Goal: Task Accomplishment & Management: Use online tool/utility

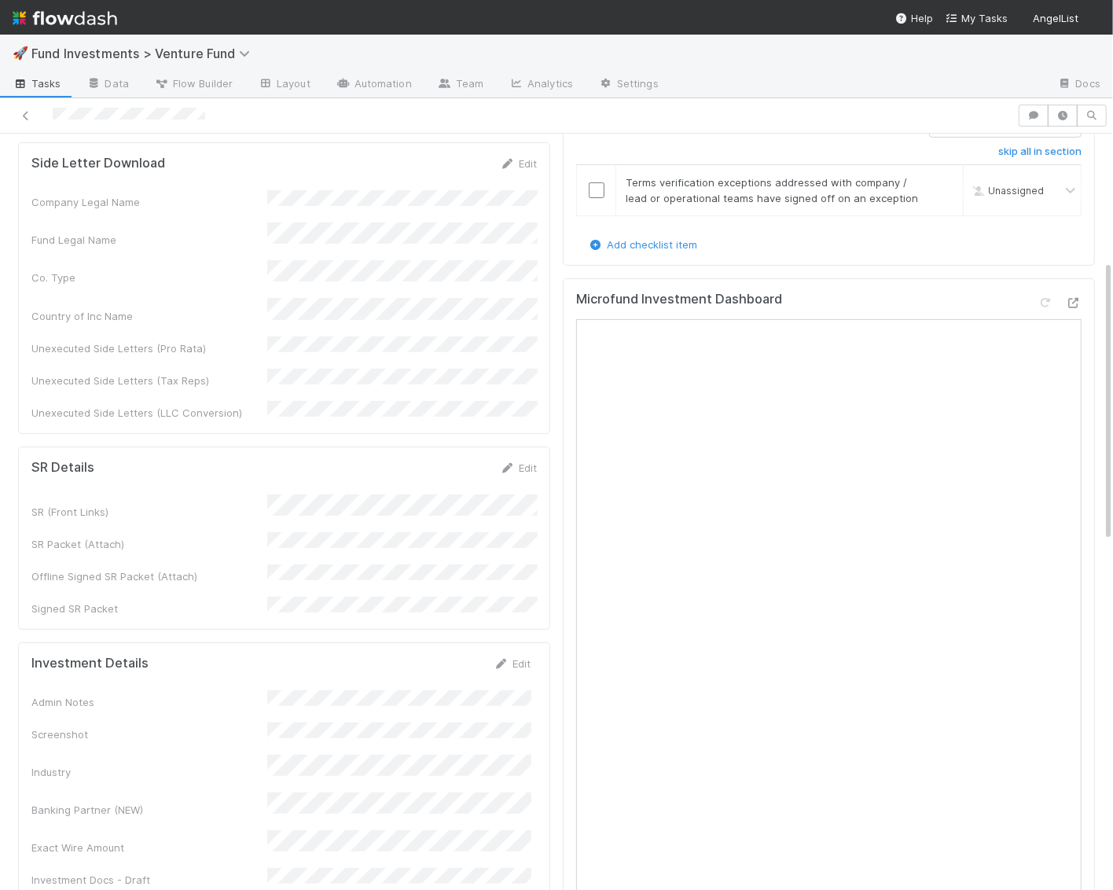
scroll to position [387, 0]
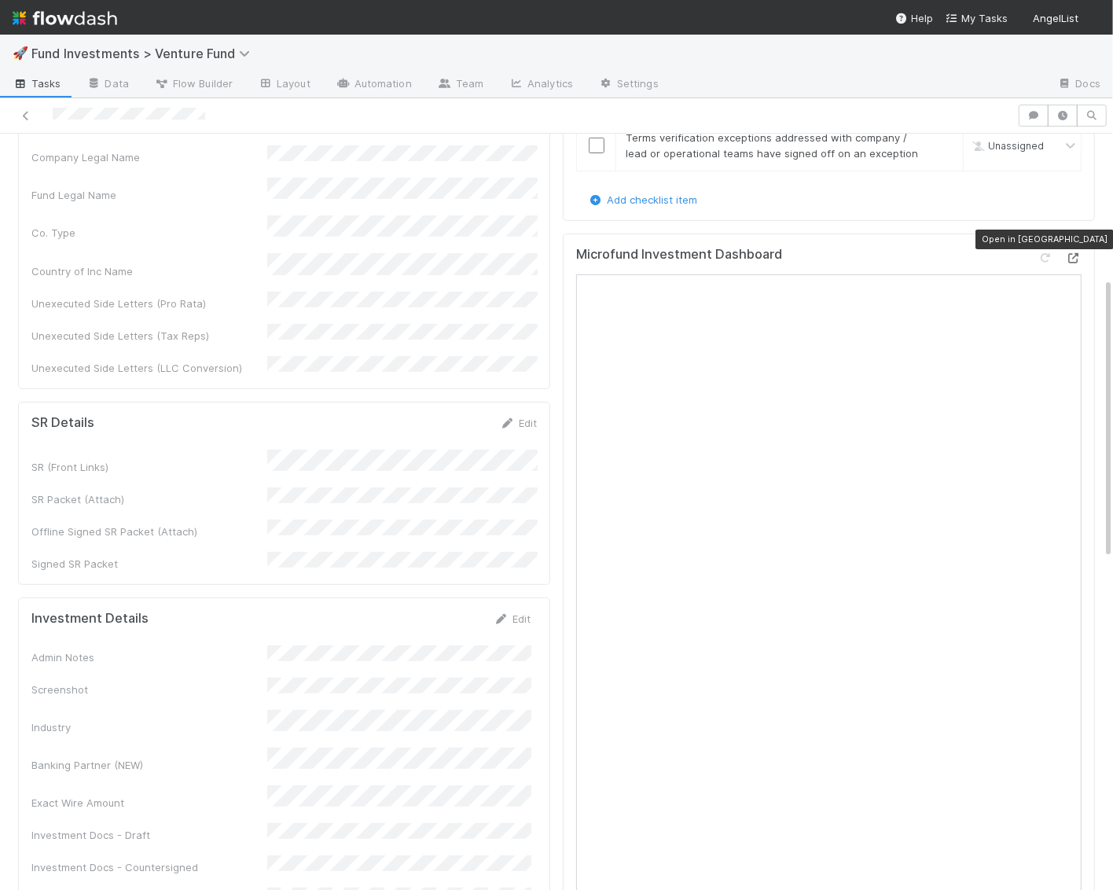
click at [1070, 253] on icon at bounding box center [1074, 258] width 16 height 10
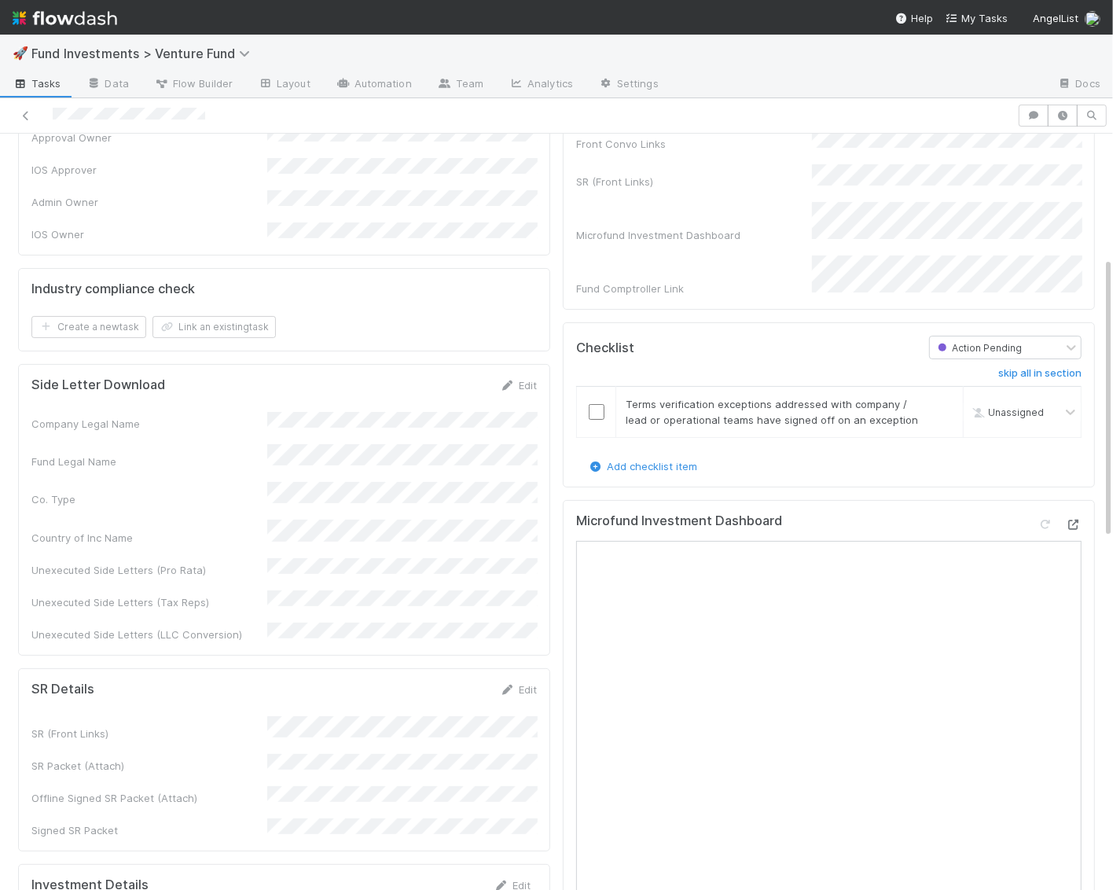
scroll to position [0, 0]
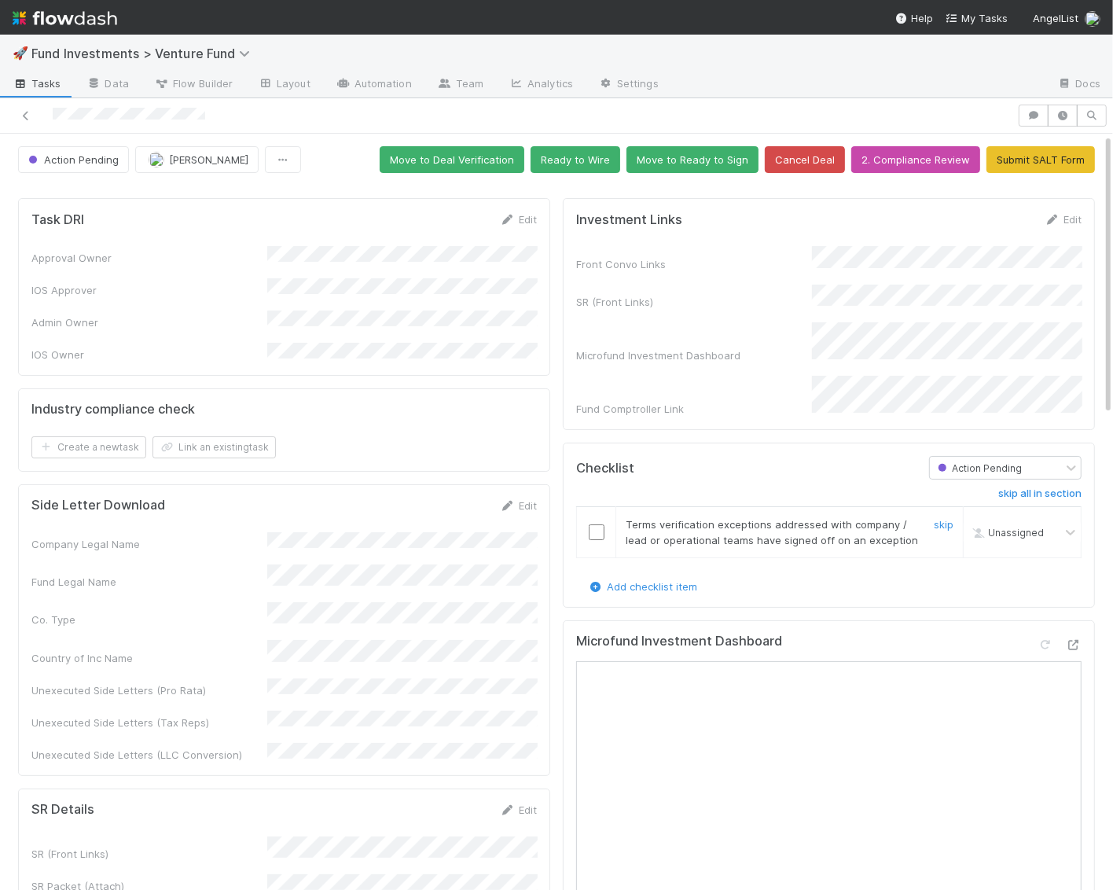
click at [597, 524] on input "checkbox" at bounding box center [597, 532] width 16 height 16
click at [688, 167] on button "Move to Ready to Sign" at bounding box center [692, 159] width 132 height 27
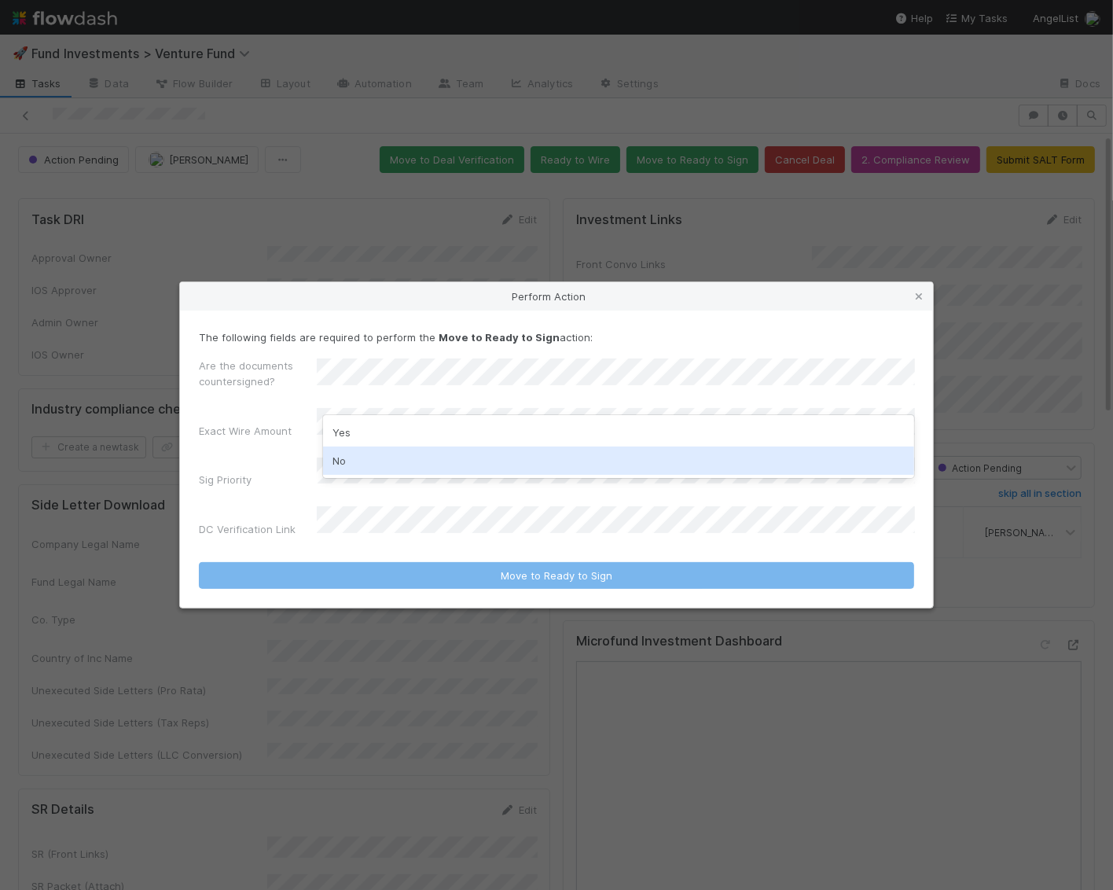
drag, startPoint x: 443, startPoint y: 446, endPoint x: 433, endPoint y: 468, distance: 25.0
click at [433, 468] on div "Yes No" at bounding box center [619, 446] width 592 height 63
click at [433, 468] on div "No" at bounding box center [619, 460] width 592 height 28
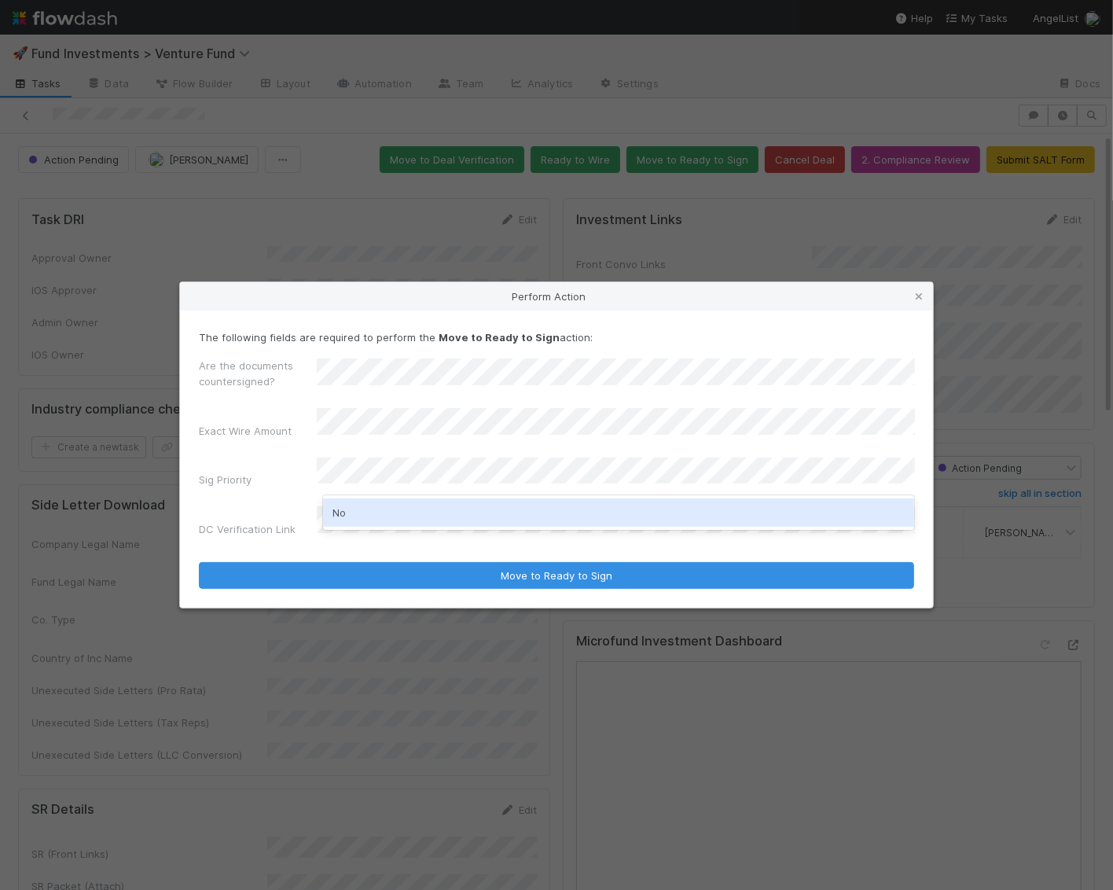
click at [377, 512] on div "No" at bounding box center [619, 512] width 592 height 28
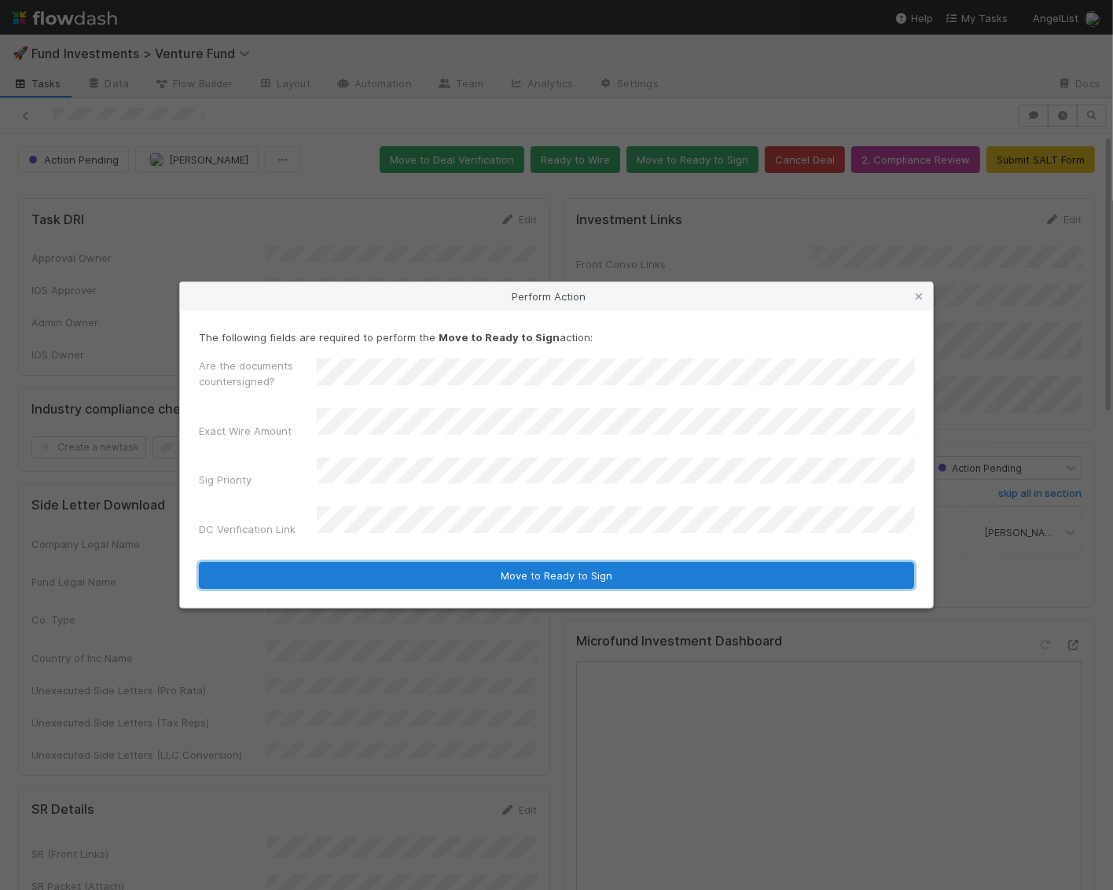
click at [375, 562] on button "Move to Ready to Sign" at bounding box center [556, 575] width 715 height 27
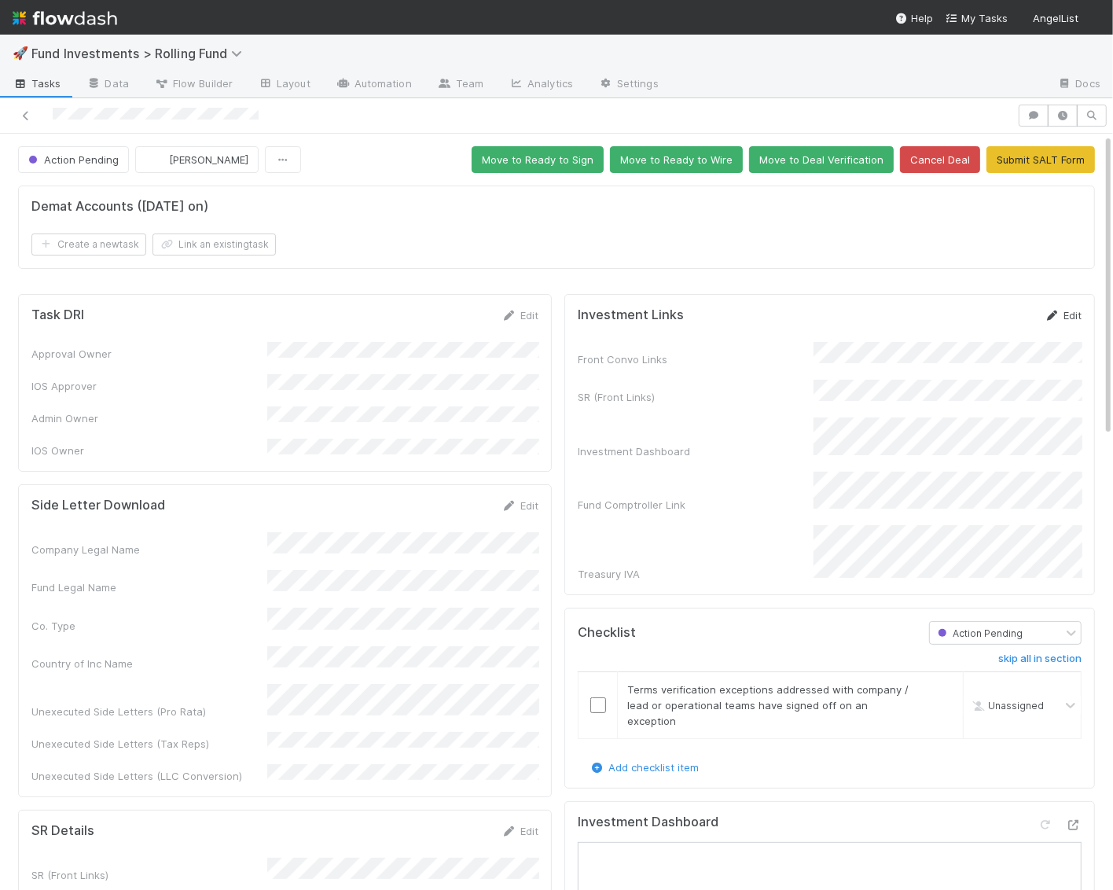
click at [1075, 309] on link "Edit" at bounding box center [1062, 315] width 37 height 13
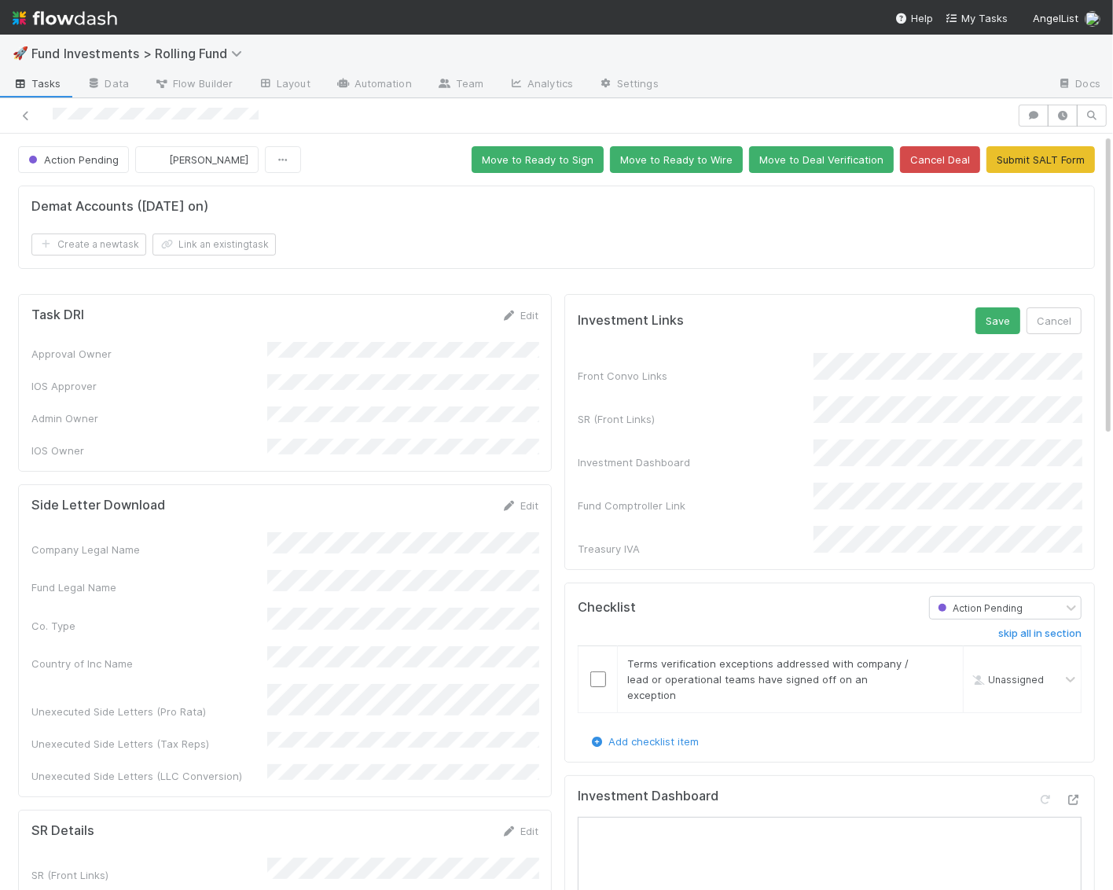
click at [638, 346] on form "Investment Links Save Cancel Front Convo Links SR (Front Links) Investment Dash…" at bounding box center [830, 431] width 504 height 249
click at [1005, 312] on button "Save" at bounding box center [997, 320] width 45 height 27
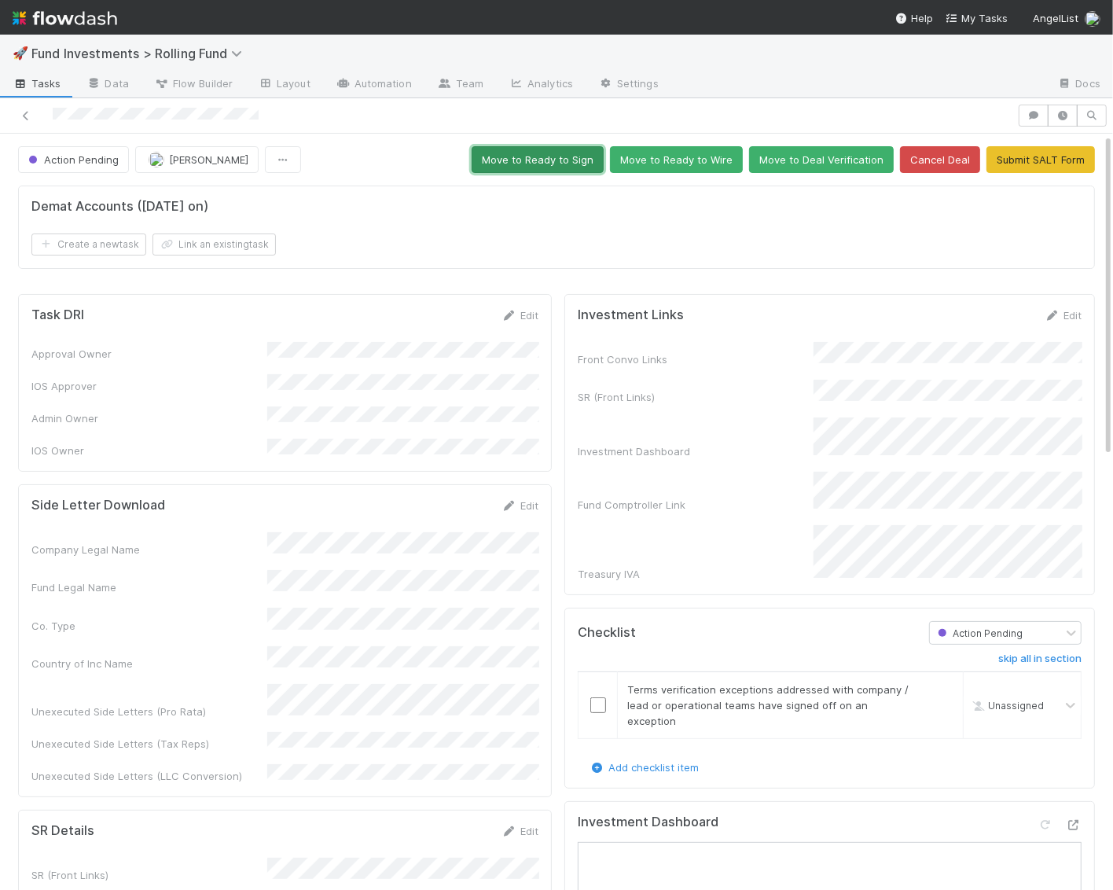
click at [576, 152] on button "Move to Ready to Sign" at bounding box center [537, 159] width 132 height 27
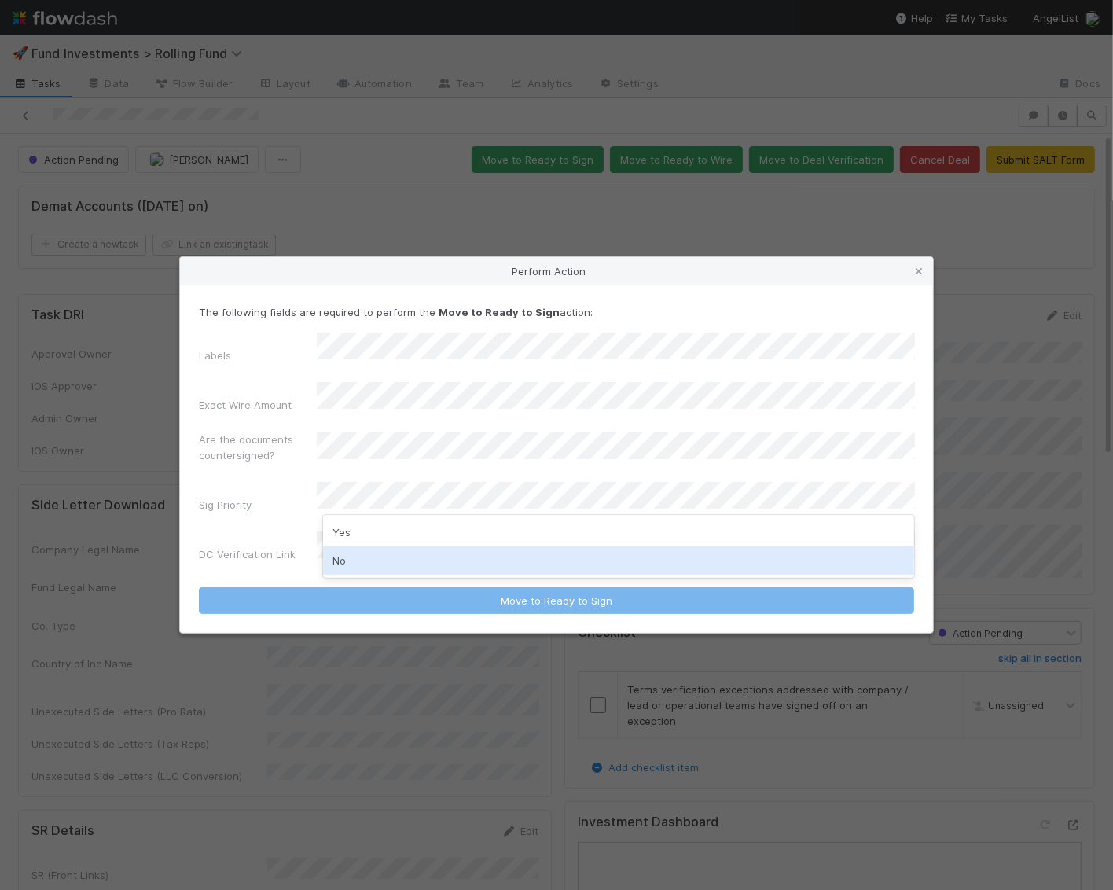
click at [384, 561] on div "No" at bounding box center [619, 560] width 592 height 28
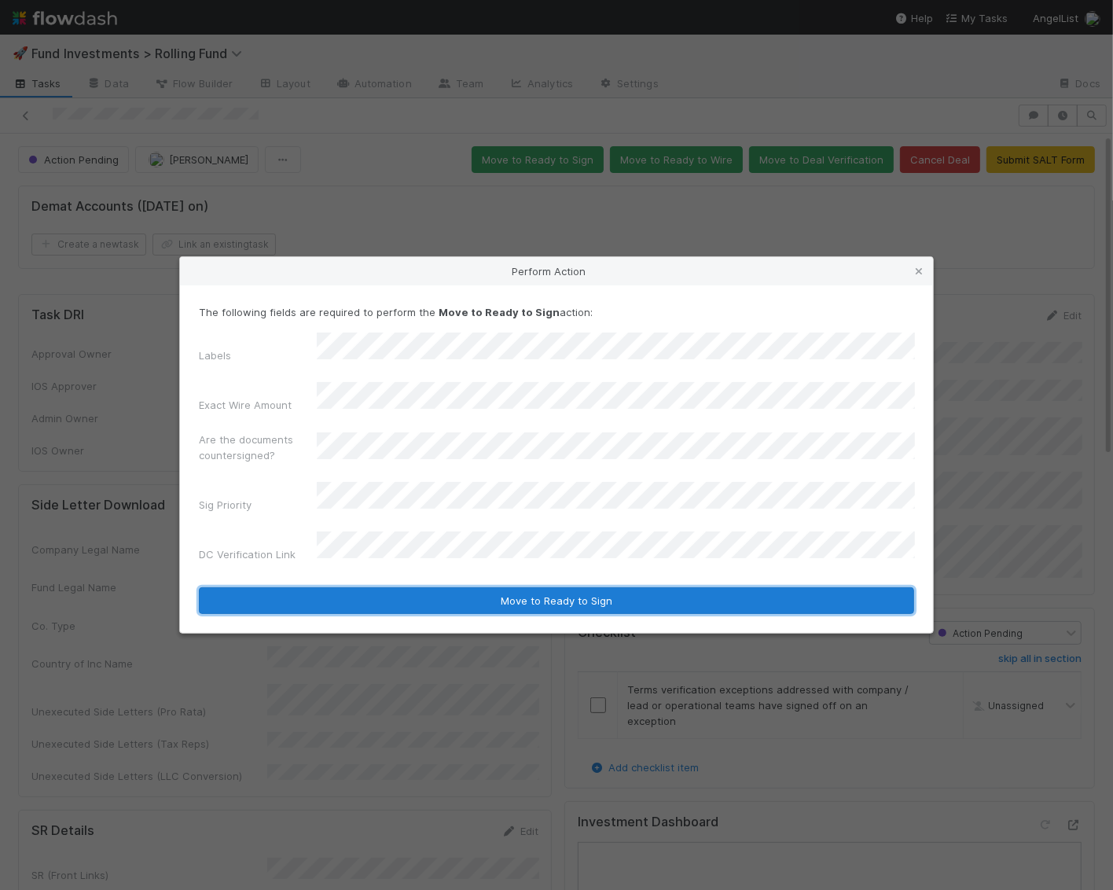
click at [384, 587] on button "Move to Ready to Sign" at bounding box center [556, 600] width 715 height 27
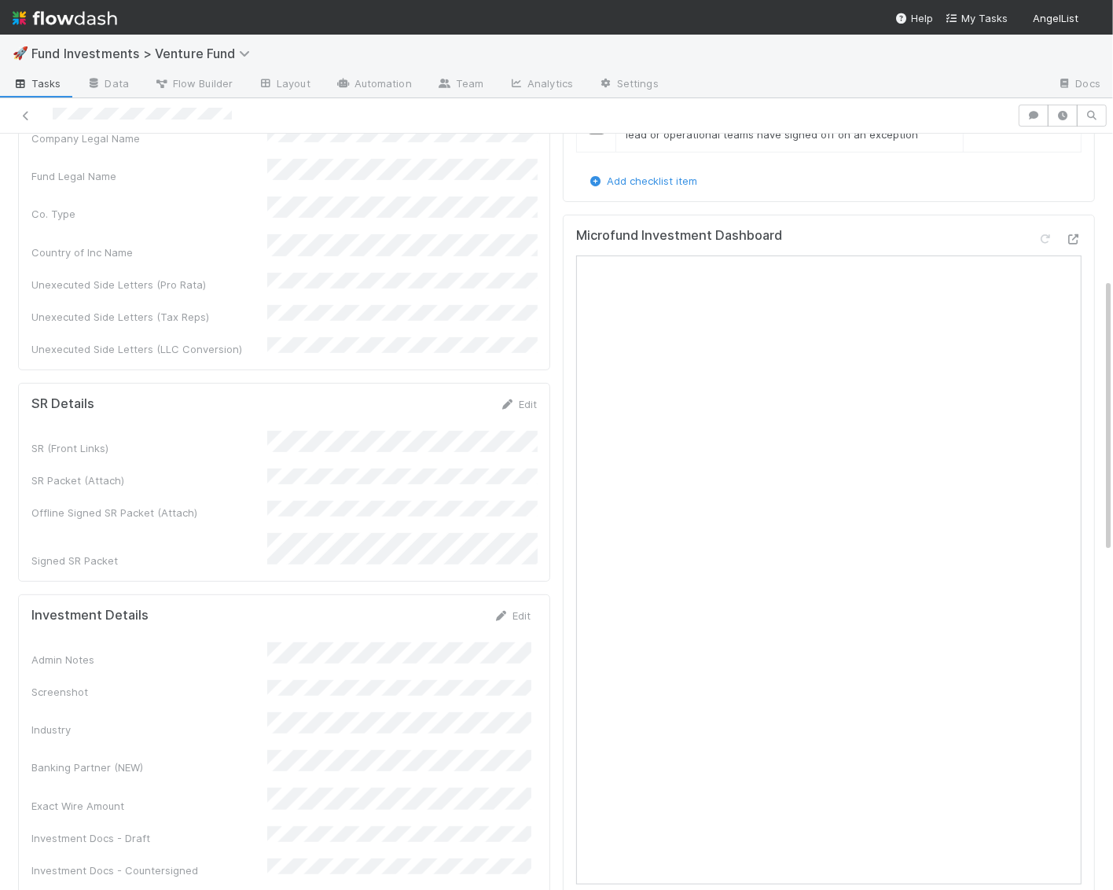
scroll to position [452, 0]
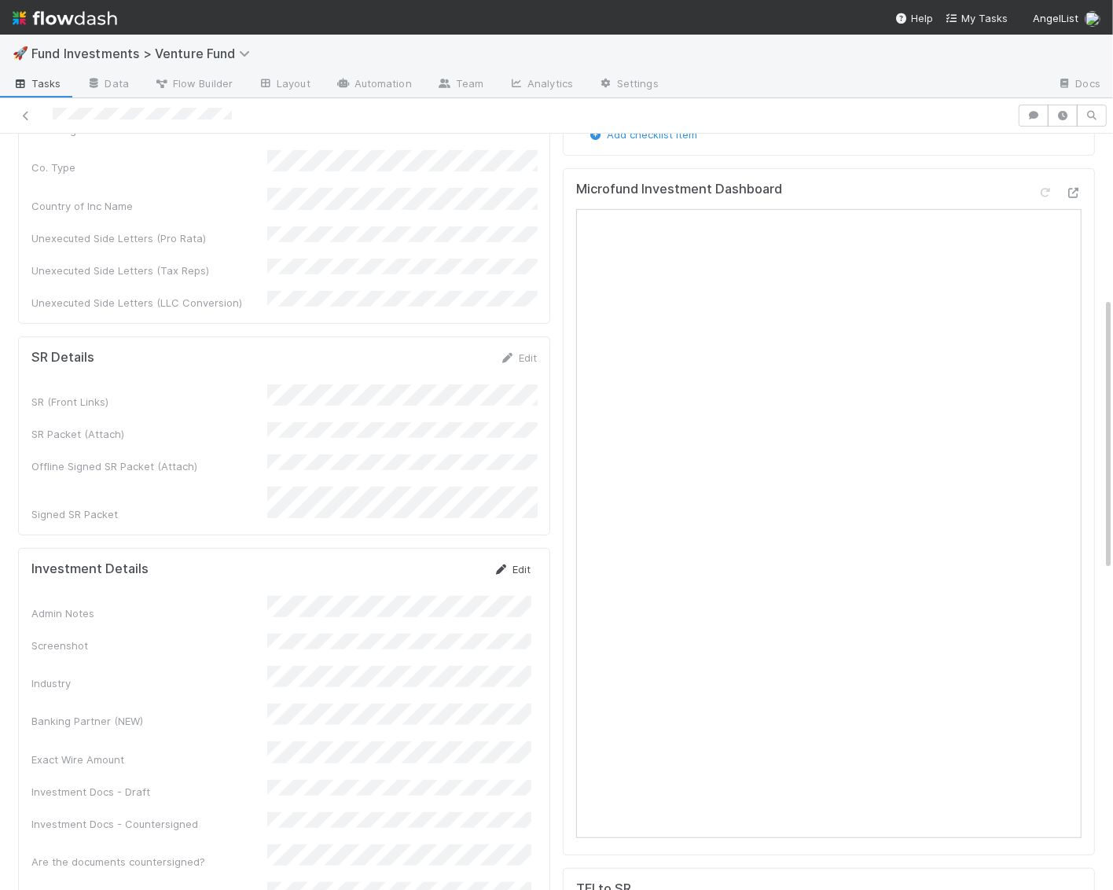
click at [506, 564] on icon at bounding box center [501, 569] width 16 height 10
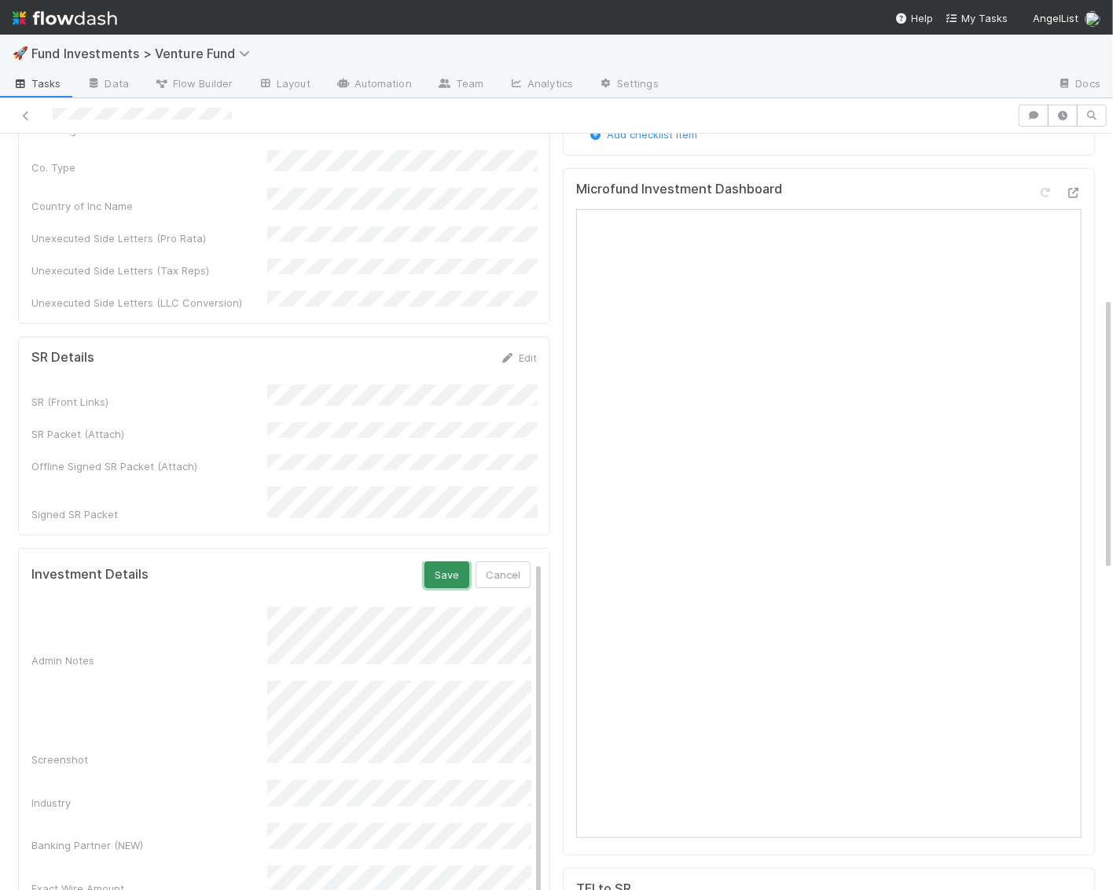
click at [453, 561] on button "Save" at bounding box center [446, 574] width 45 height 27
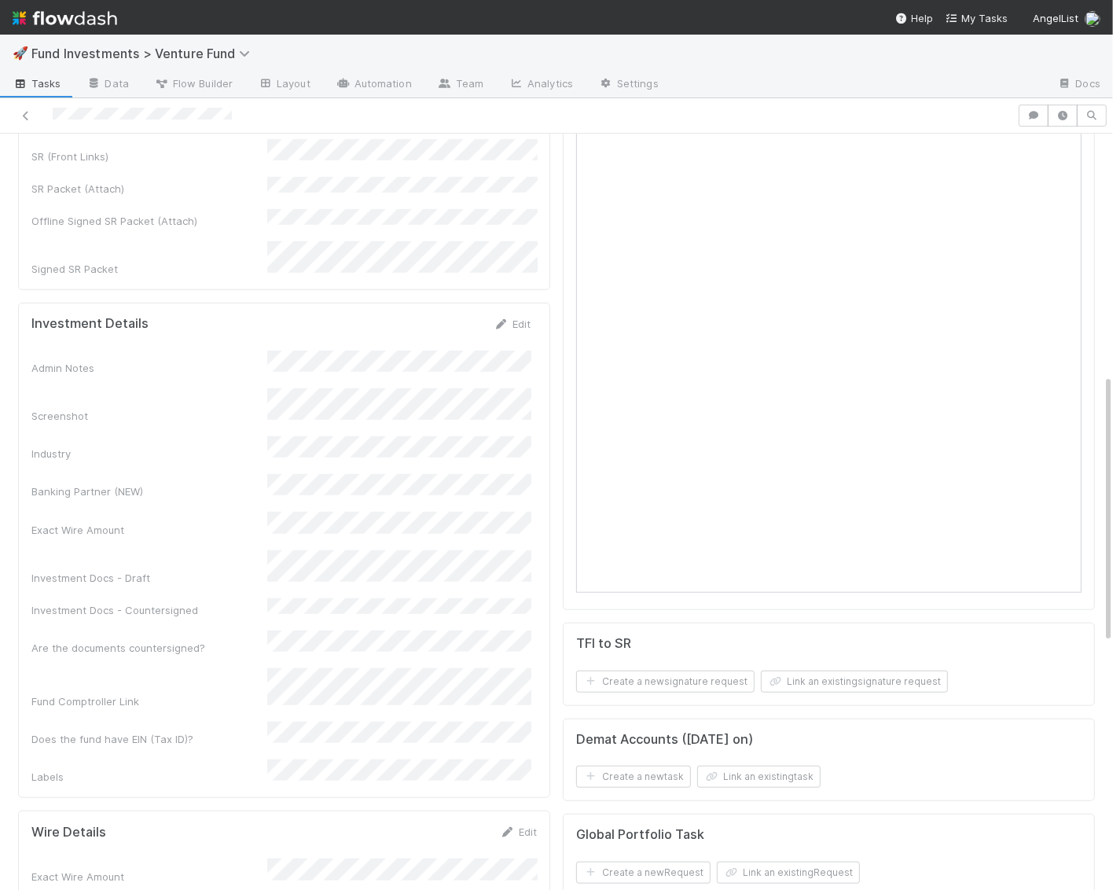
scroll to position [0, 0]
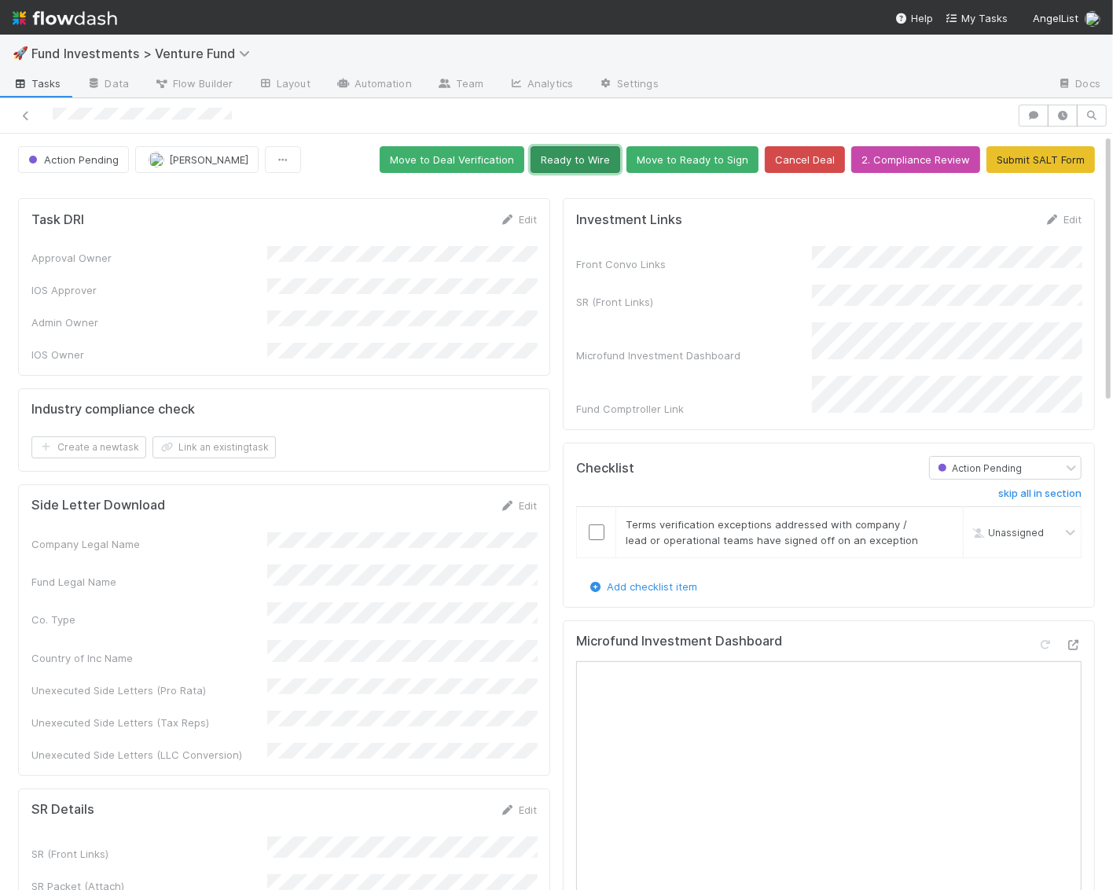
click at [563, 155] on button "Ready to Wire" at bounding box center [575, 159] width 90 height 27
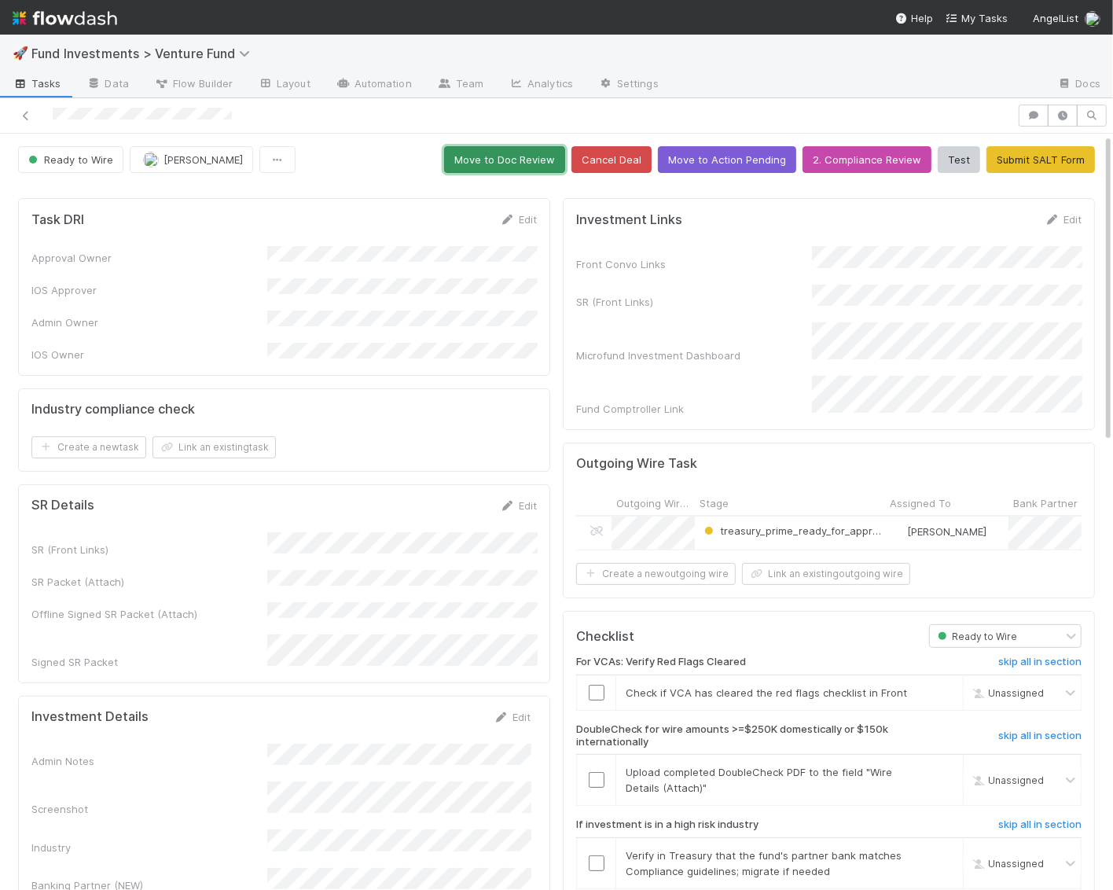
click at [513, 159] on button "Move to Doc Review" at bounding box center [504, 159] width 121 height 27
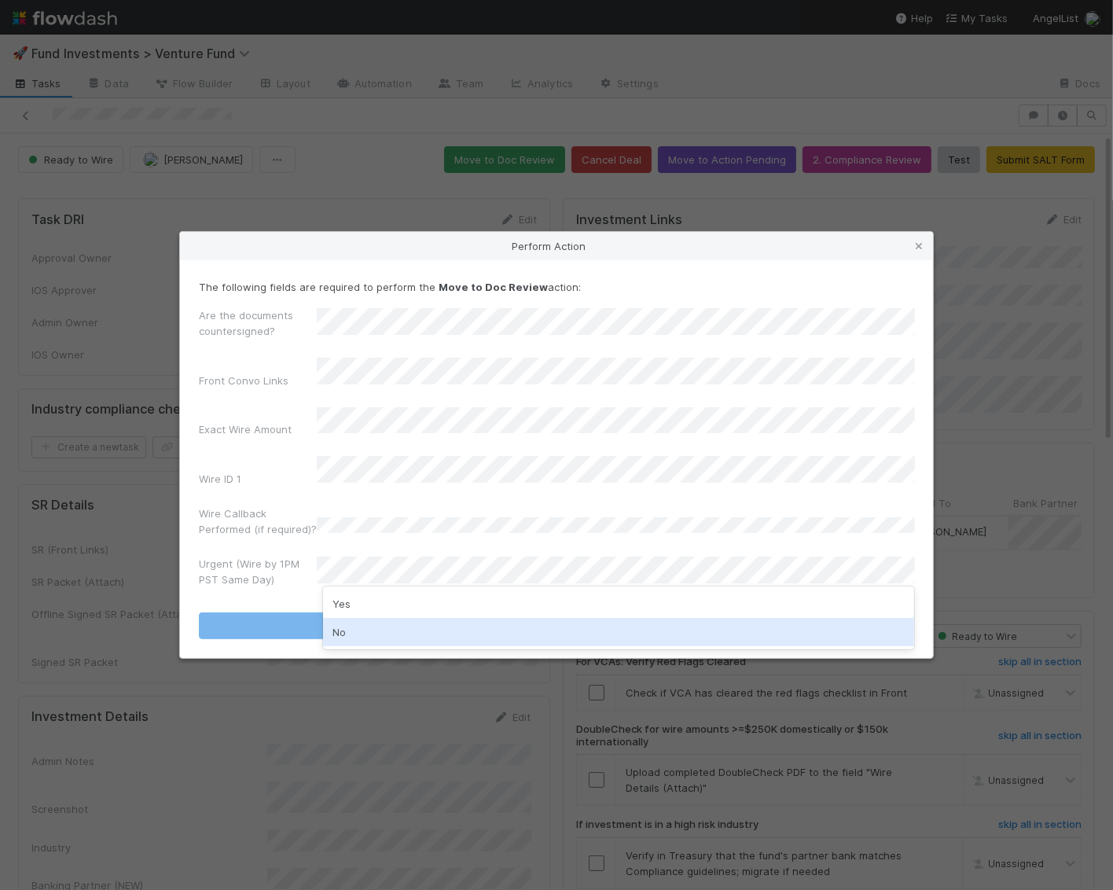
click at [372, 624] on div "No" at bounding box center [619, 632] width 592 height 28
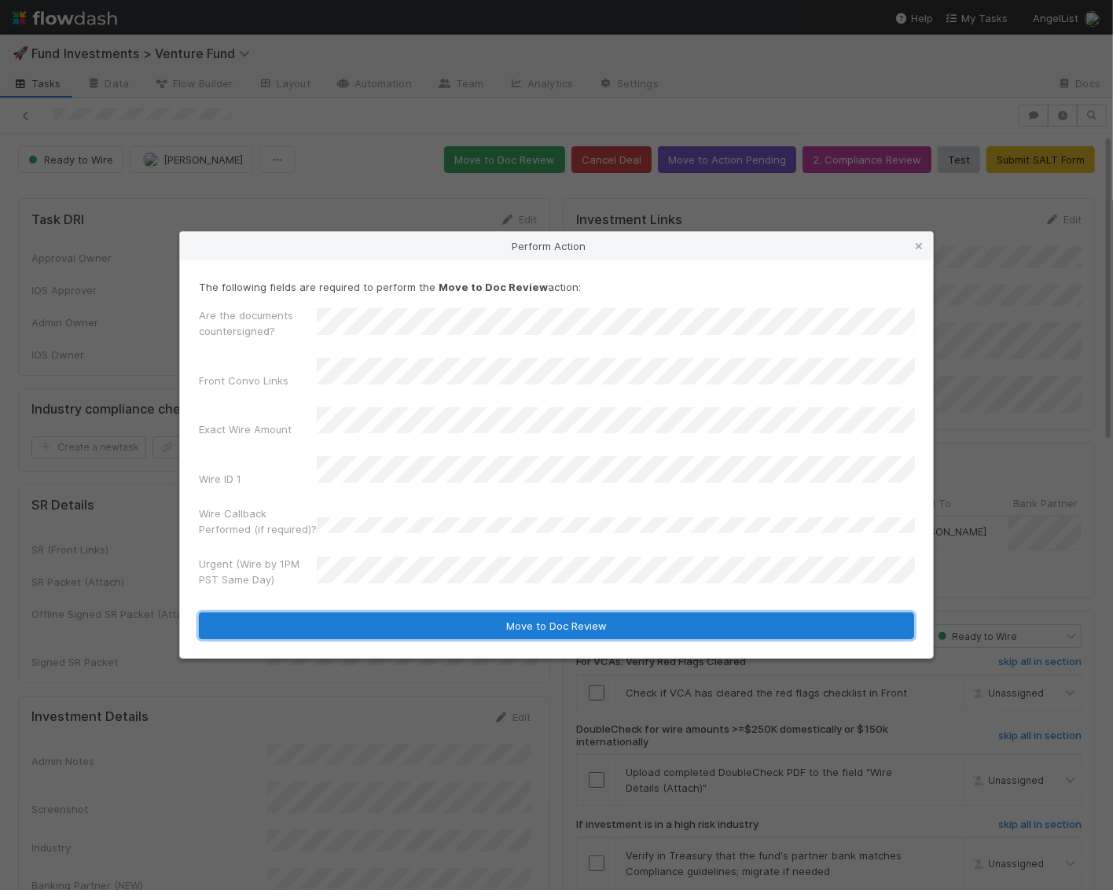
click at [375, 612] on button "Move to Doc Review" at bounding box center [556, 625] width 715 height 27
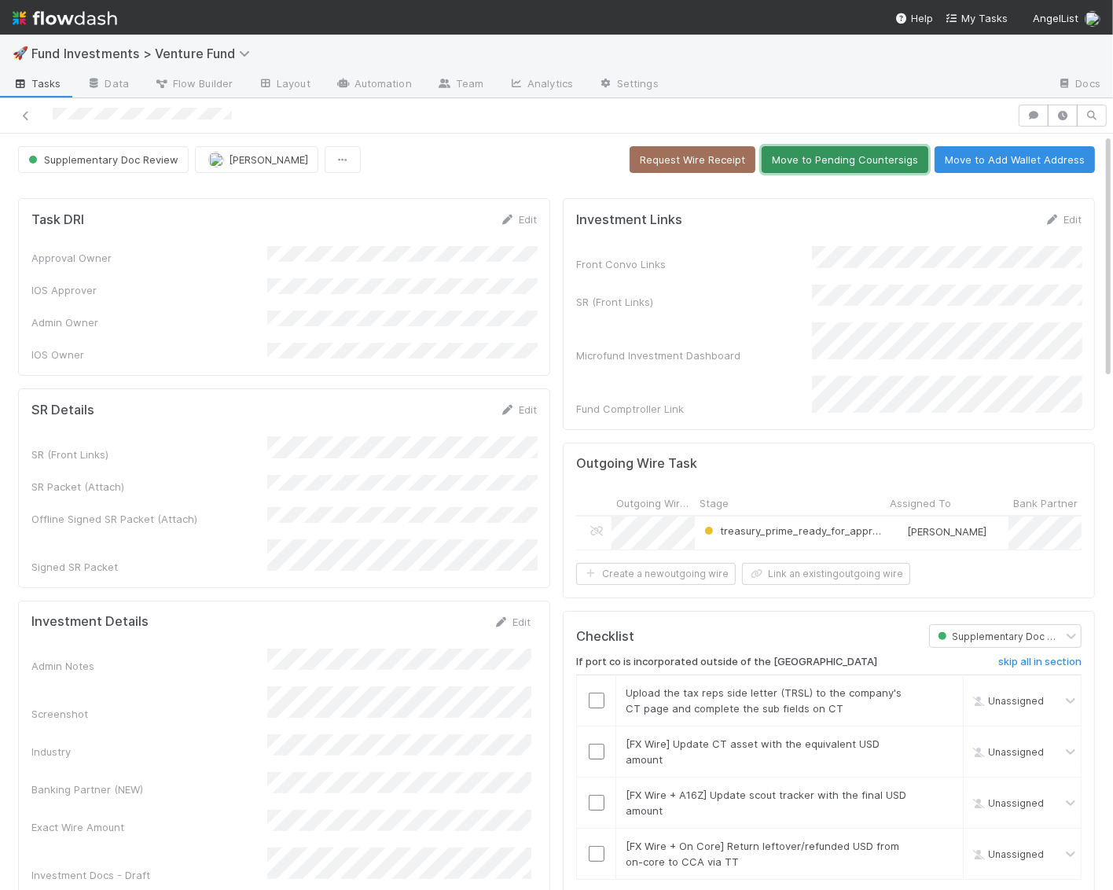
click at [838, 161] on button "Move to Pending Countersigs" at bounding box center [844, 159] width 167 height 27
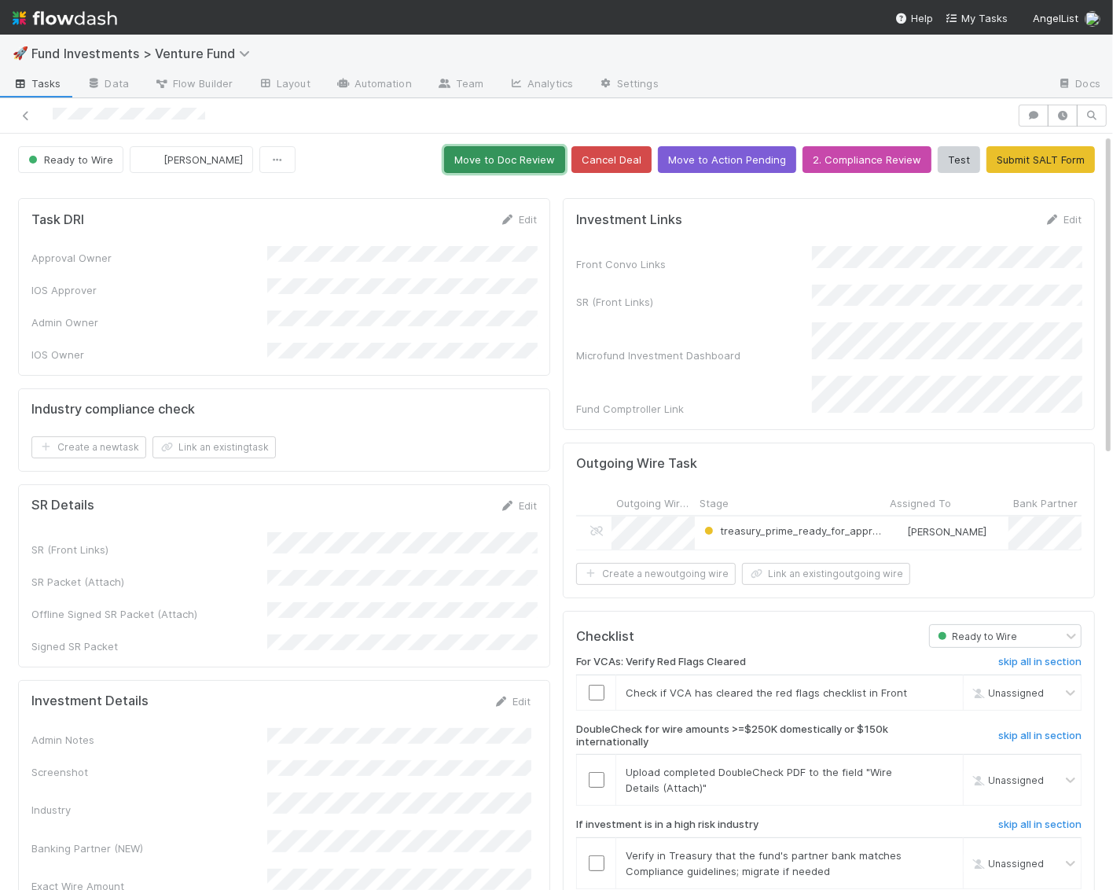
click at [537, 167] on button "Move to Doc Review" at bounding box center [504, 159] width 121 height 27
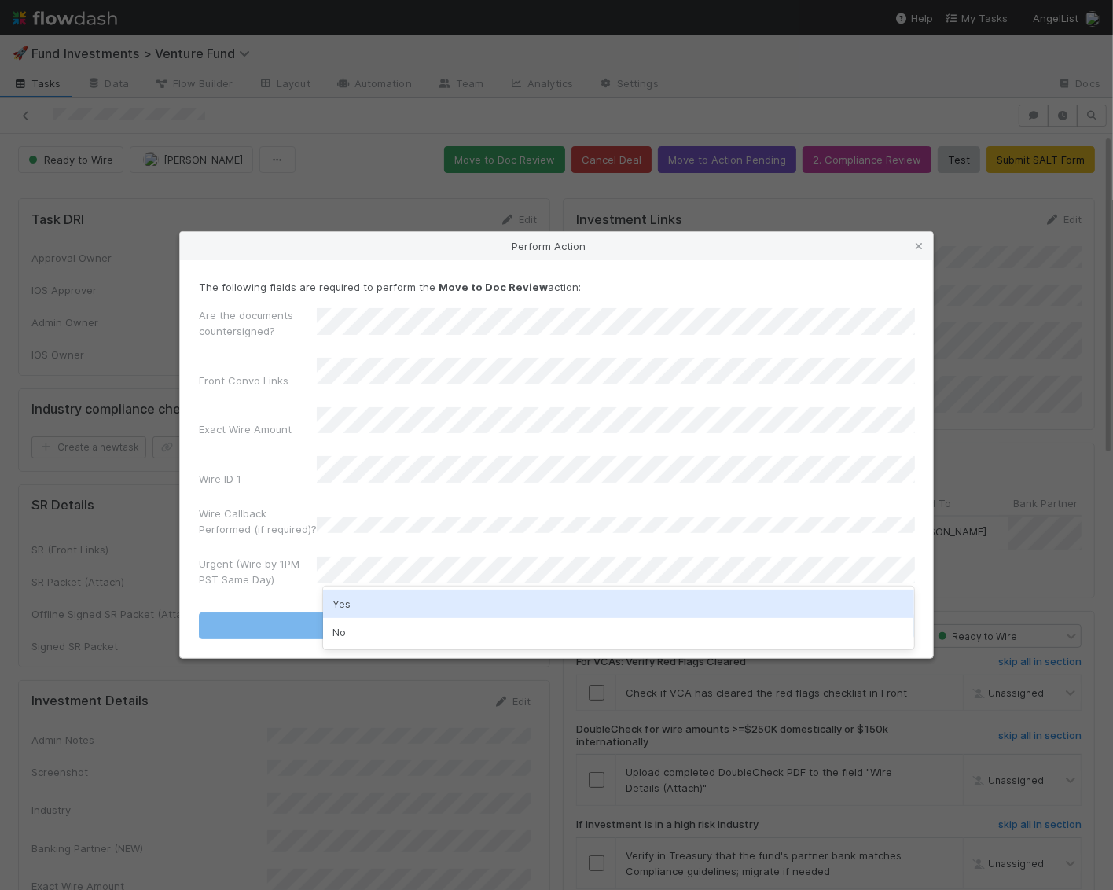
click at [378, 622] on div "No" at bounding box center [619, 632] width 592 height 28
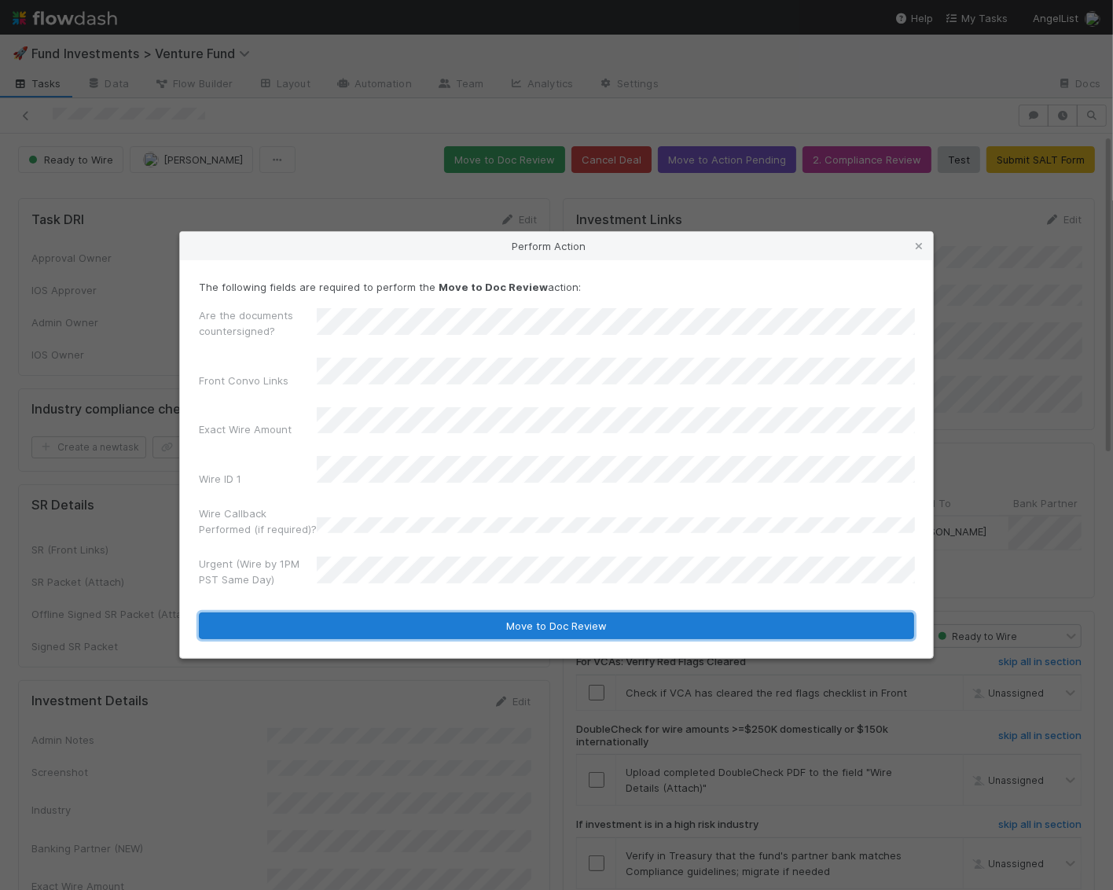
click at [384, 612] on button "Move to Doc Review" at bounding box center [556, 625] width 715 height 27
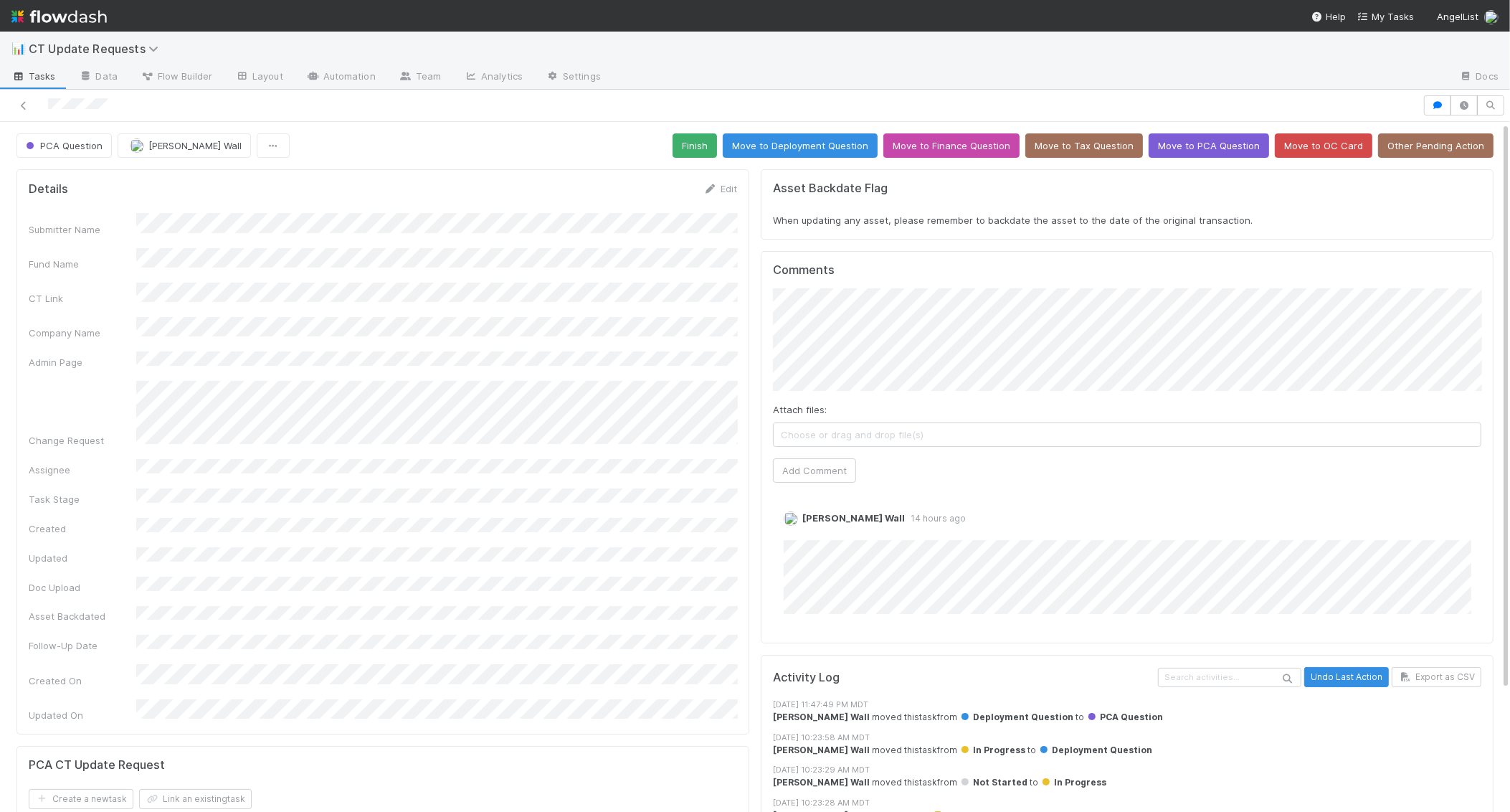
click at [442, 432] on div "Submitter Name Fund Name CT Link Company Name Admin Page Change Request Assigne…" at bounding box center [382, 466] width 708 height 508
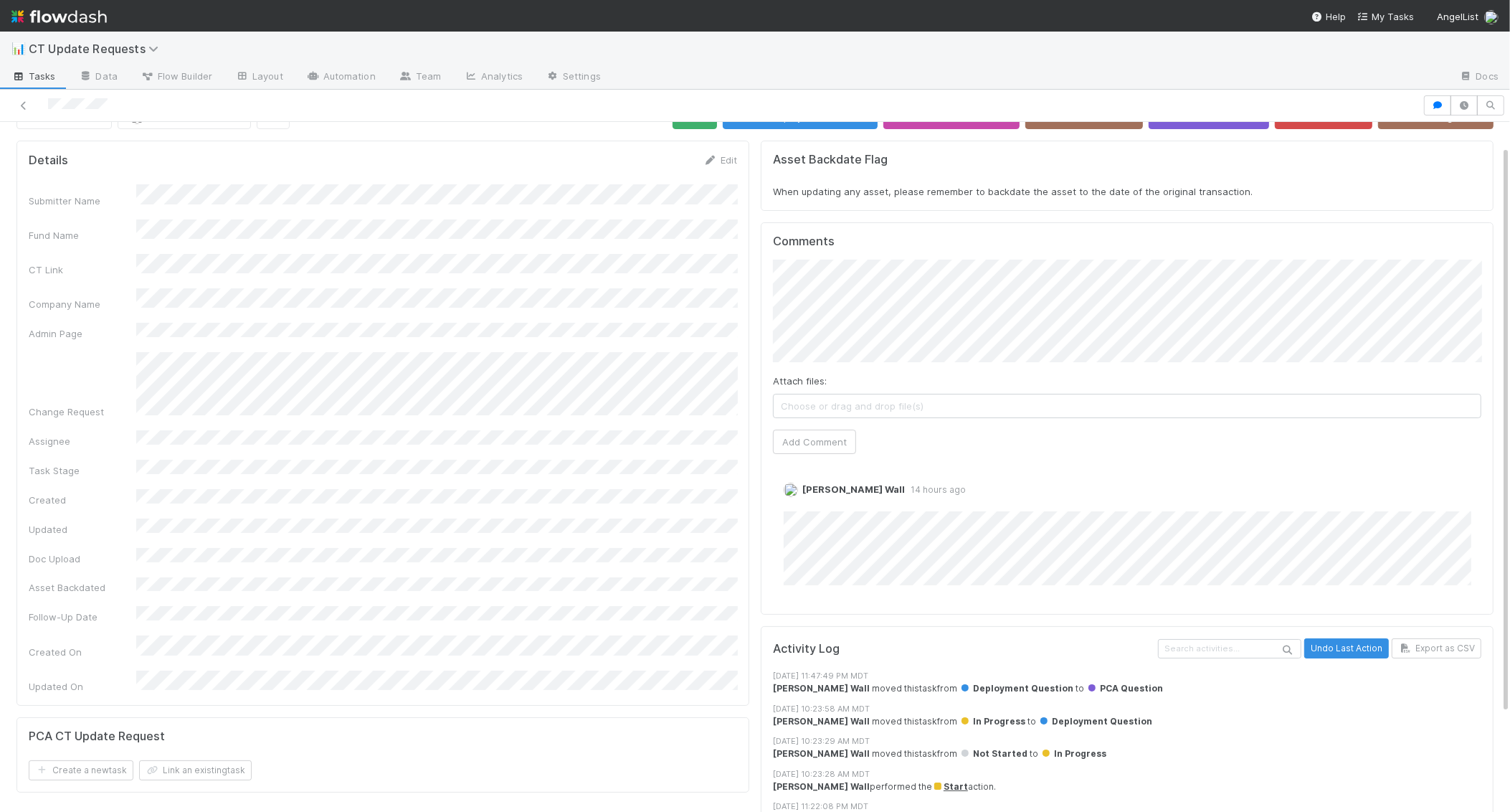
scroll to position [37, 0]
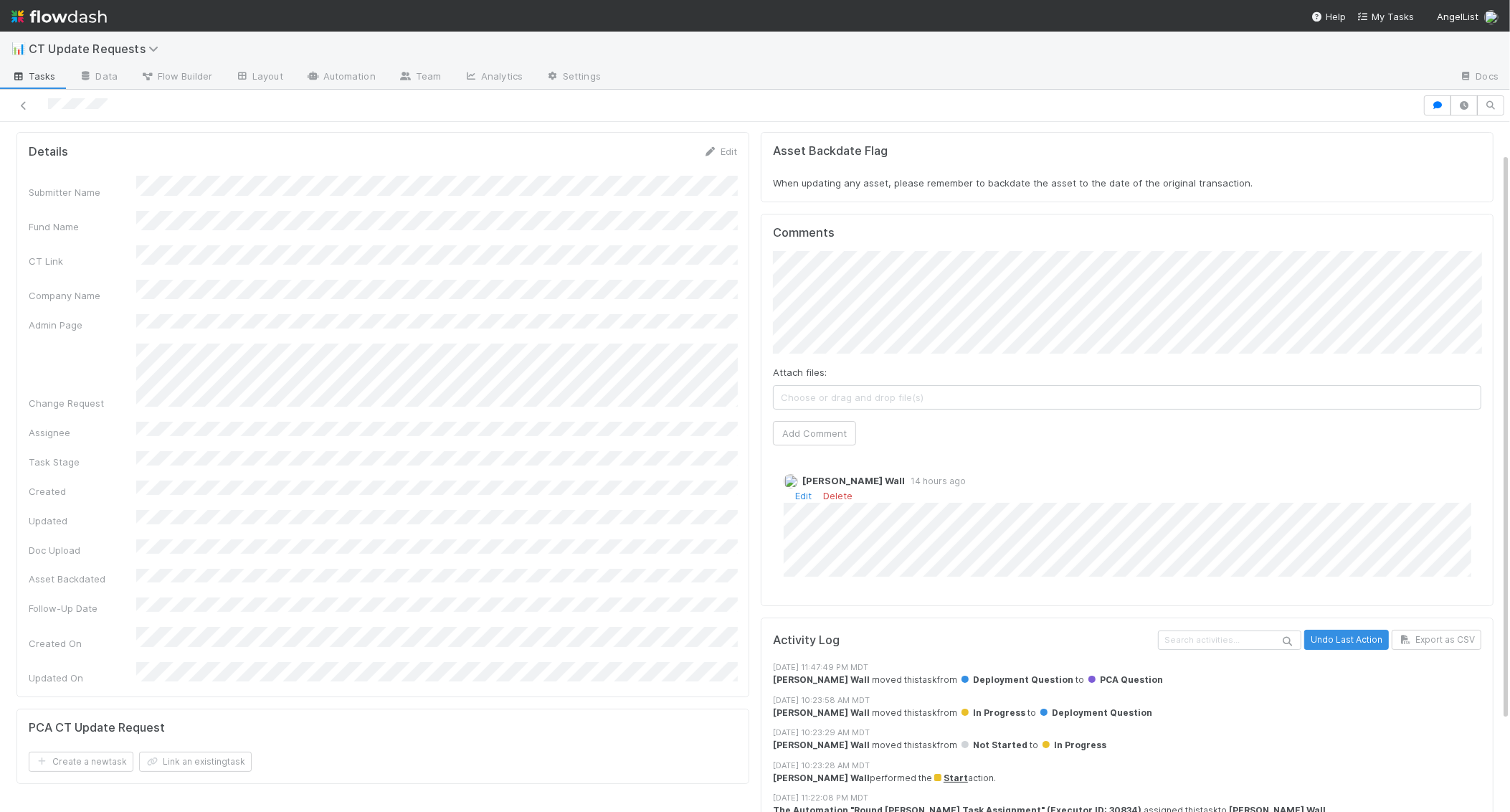
click at [1015, 489] on div "Edit Delete" at bounding box center [1127, 495] width 687 height 15
click at [822, 426] on button "Add Comment" at bounding box center [814, 432] width 83 height 25
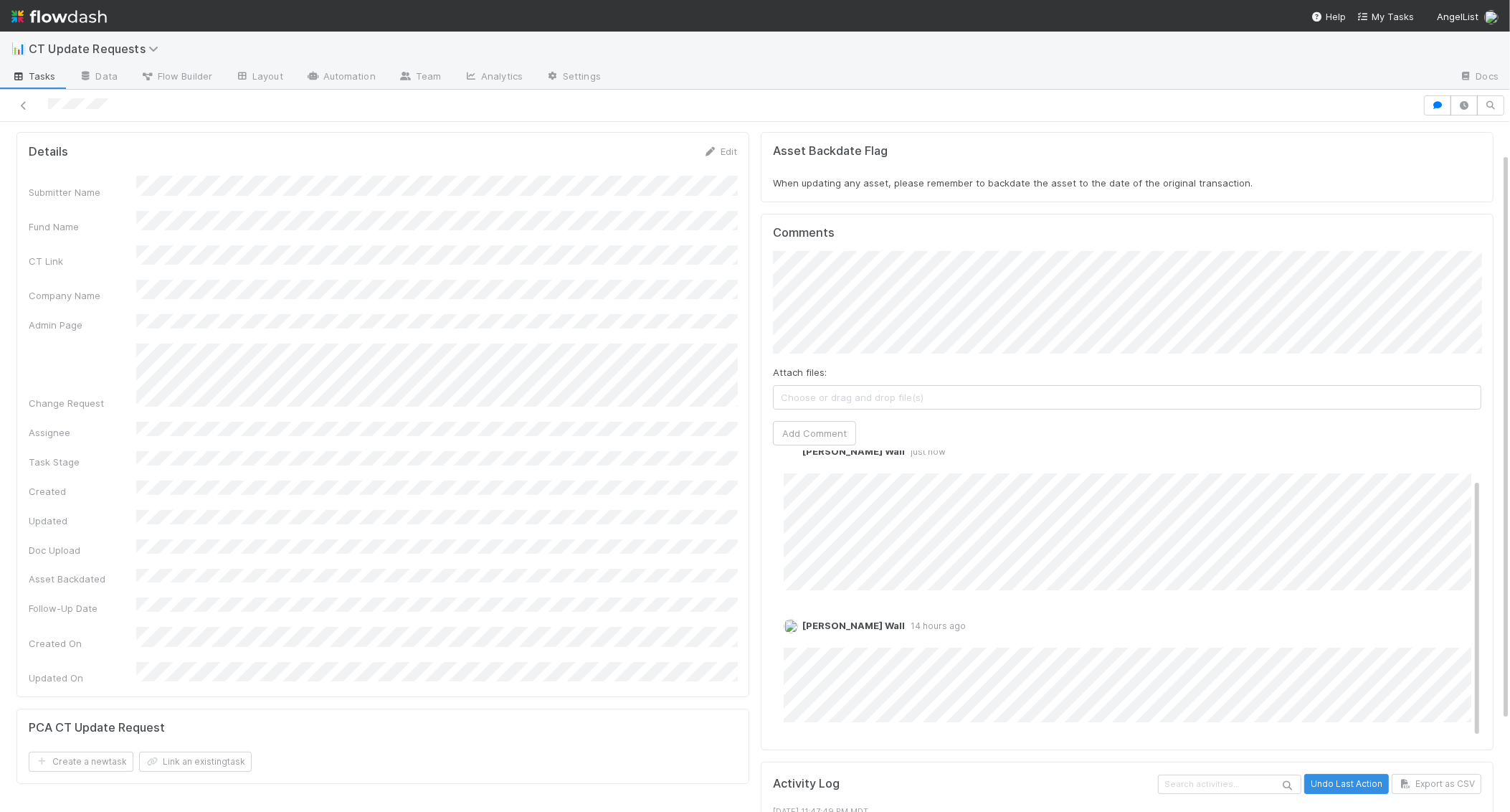
scroll to position [0, 0]
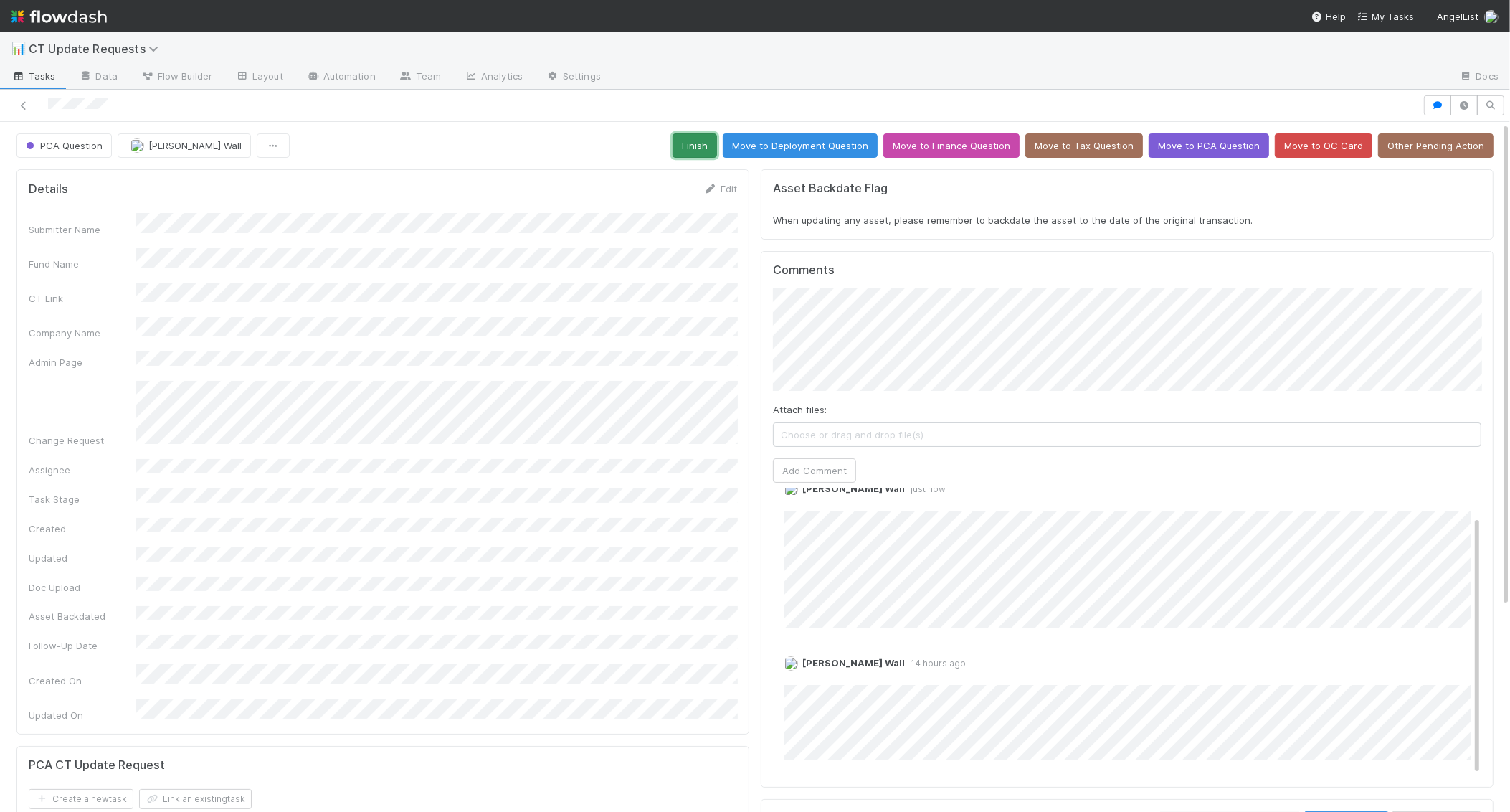
click at [717, 142] on button "Finish" at bounding box center [694, 145] width 45 height 25
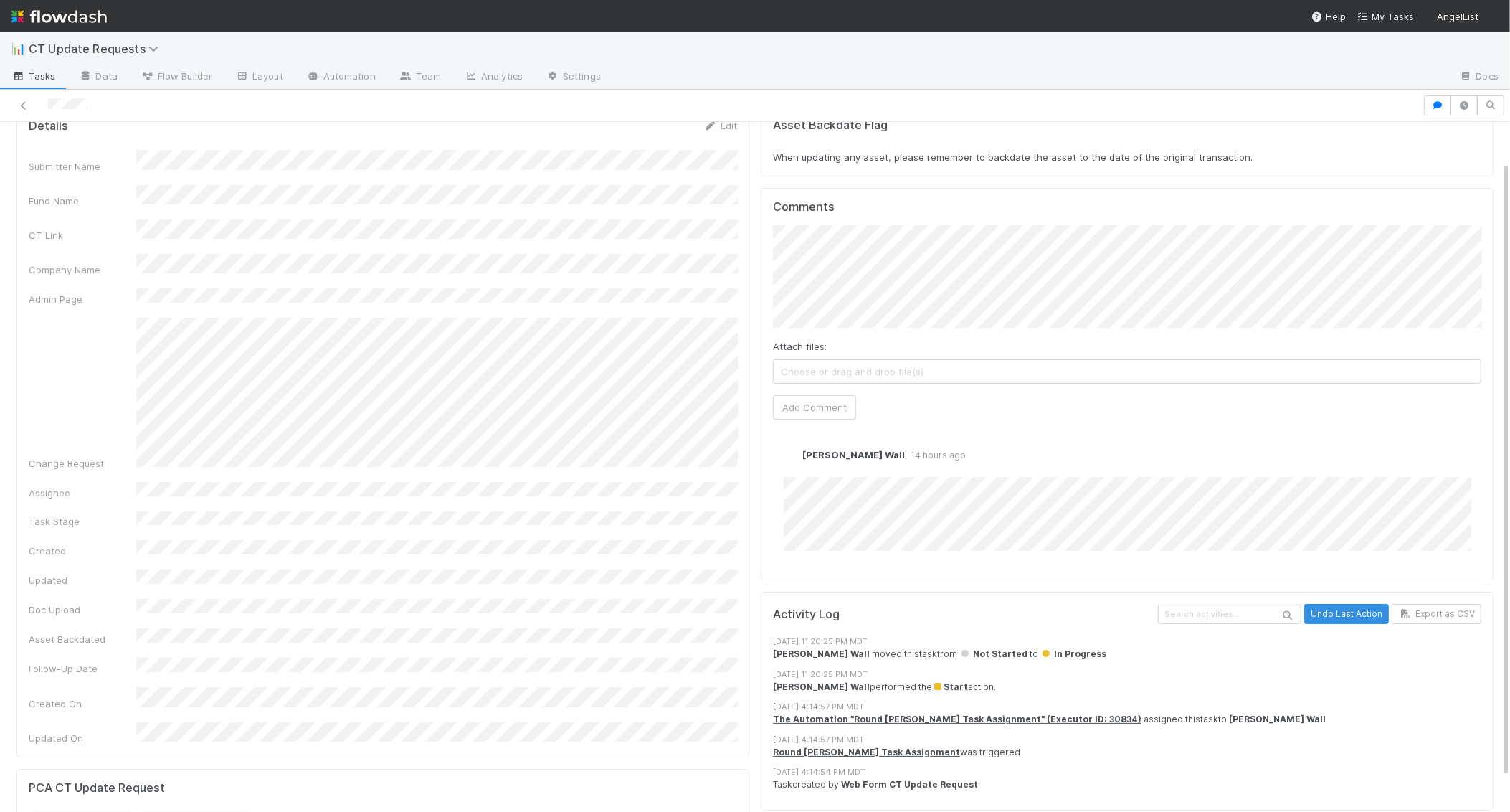
scroll to position [25, 0]
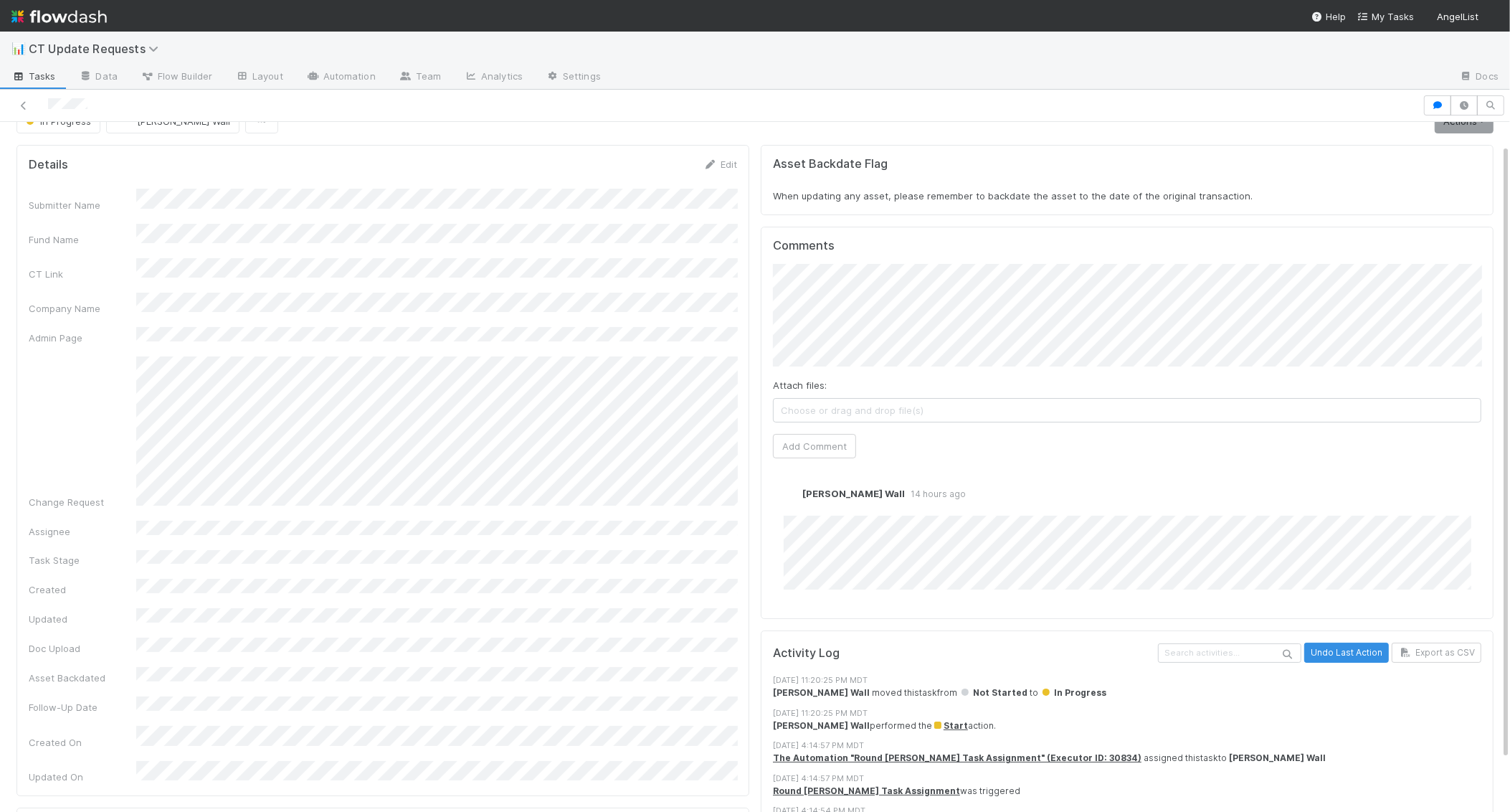
click at [735, 294] on div "Details Edit Submitter Name Fund Name CT Link Company Name Admin Page Change Re…" at bounding box center [755, 519] width 1488 height 761
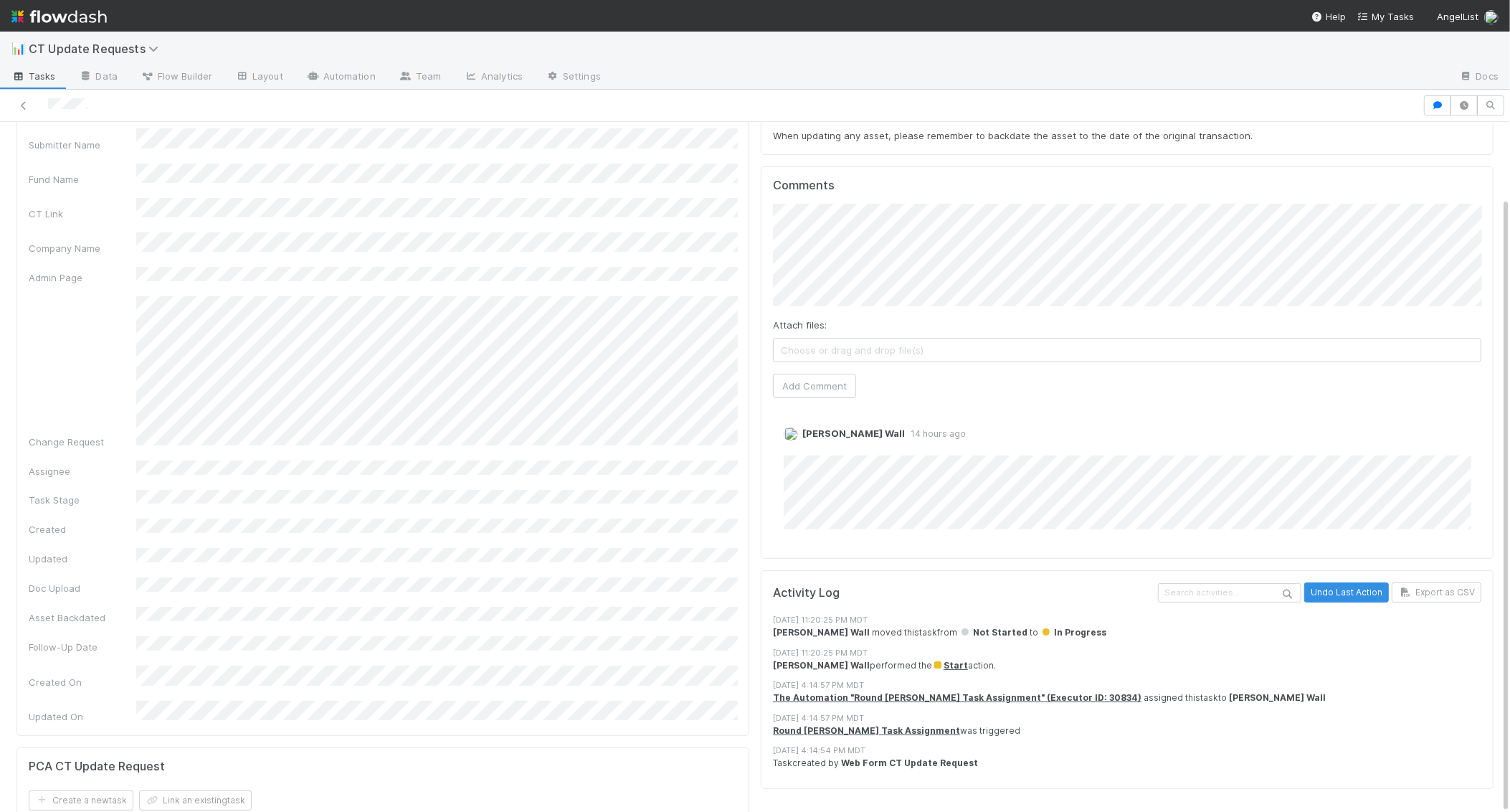
click at [758, 227] on div "Asset Backdate Flag When updating any asset, please remember to backdate the as…" at bounding box center [1127, 459] width 745 height 761
click at [720, 260] on div "Details Edit Submitter Name Fund Name CT Link Company Name Admin Page Change Re…" at bounding box center [755, 459] width 1488 height 761
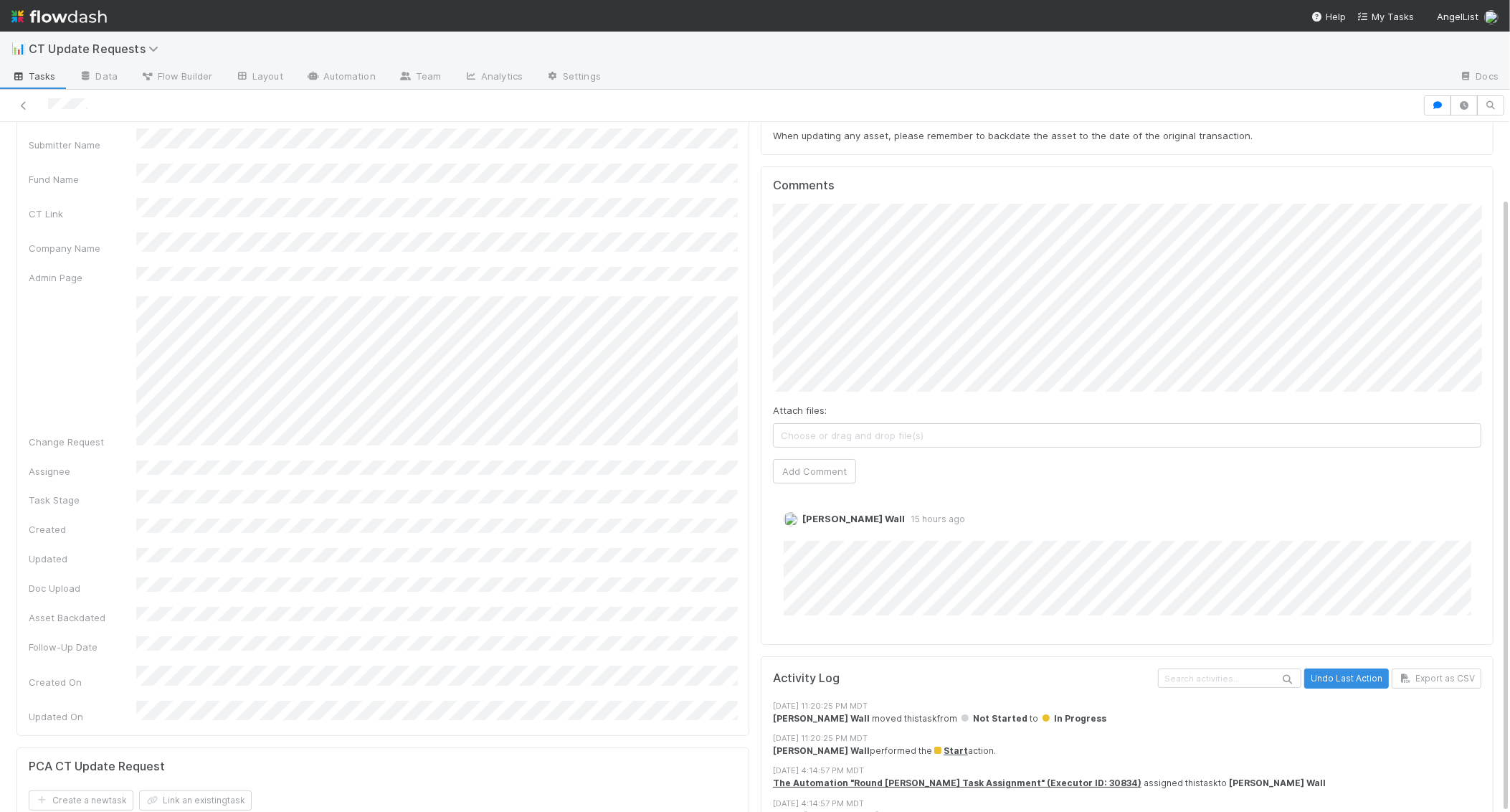
click at [756, 323] on div "Asset Backdate Flag When updating any asset, please remember to backdate the as…" at bounding box center [1127, 484] width 745 height 812
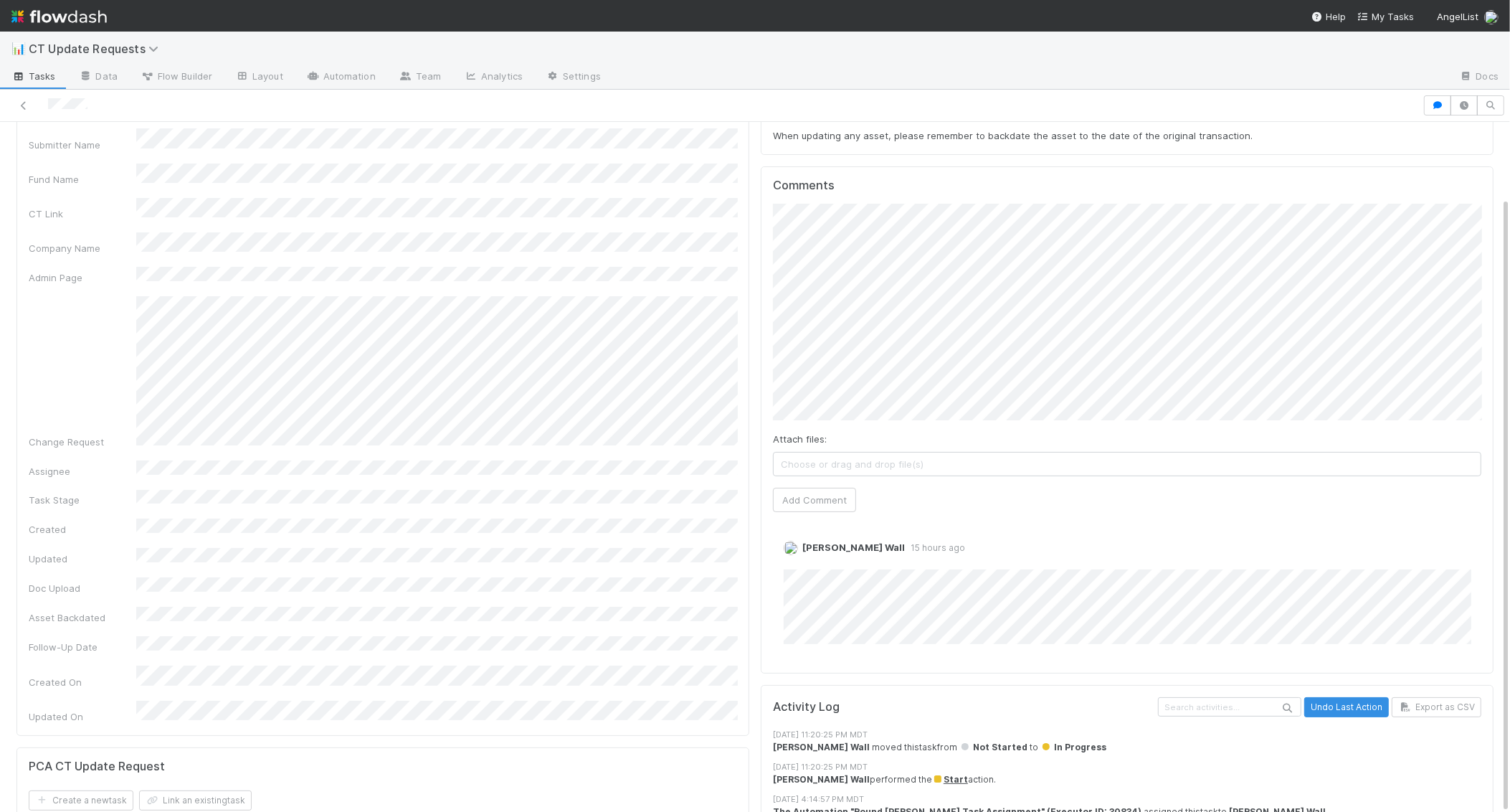
click at [178, 168] on div "Fund Name" at bounding box center [382, 174] width 708 height 23
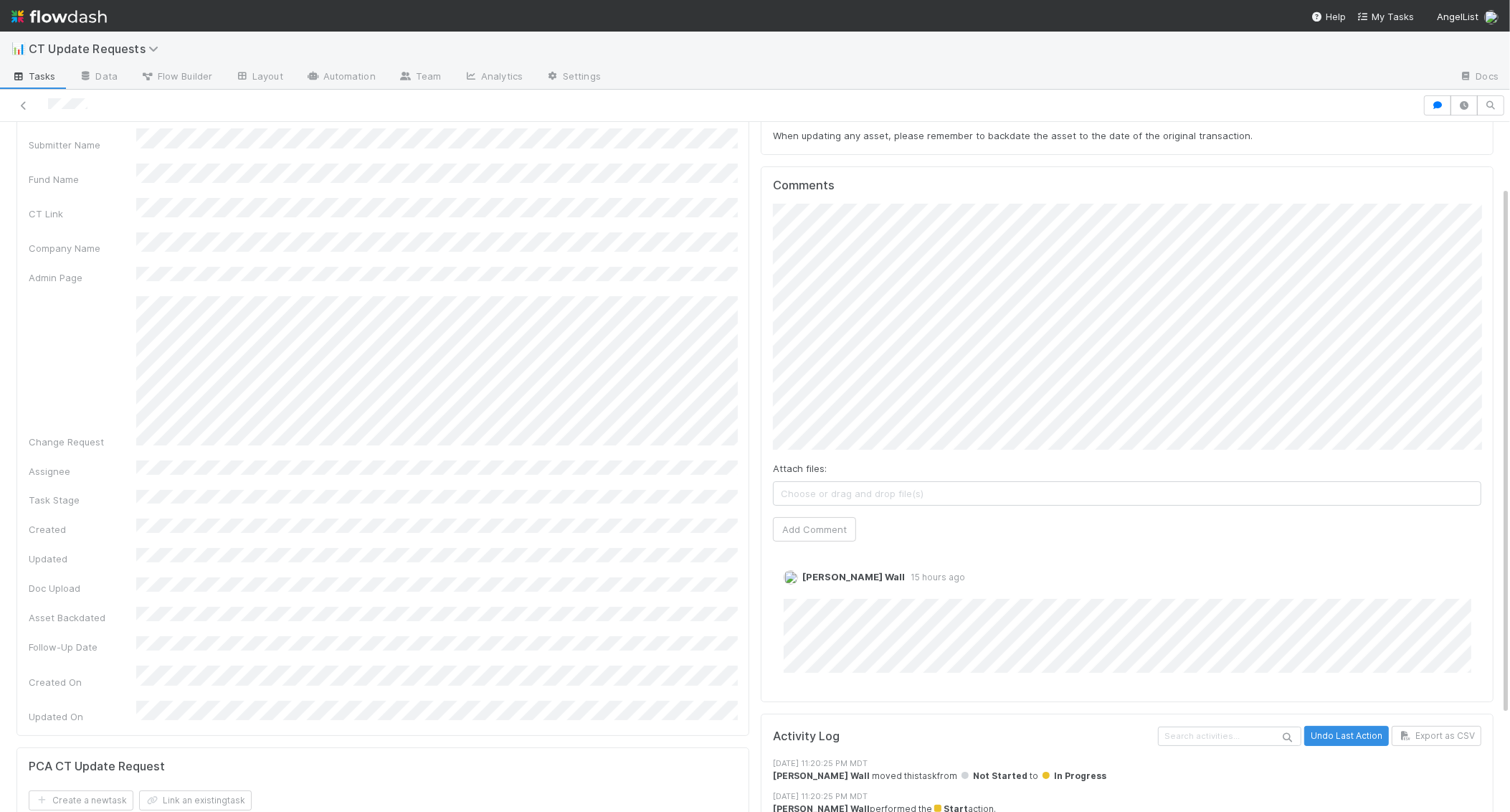
drag, startPoint x: 135, startPoint y: 173, endPoint x: 742, endPoint y: 428, distance: 658.4
click at [742, 430] on div "Details Edit Submitter Name Fund Name CT Link Company Name Admin Page Change Re…" at bounding box center [755, 514] width 1488 height 870
click at [824, 523] on button "Add Comment" at bounding box center [814, 528] width 83 height 25
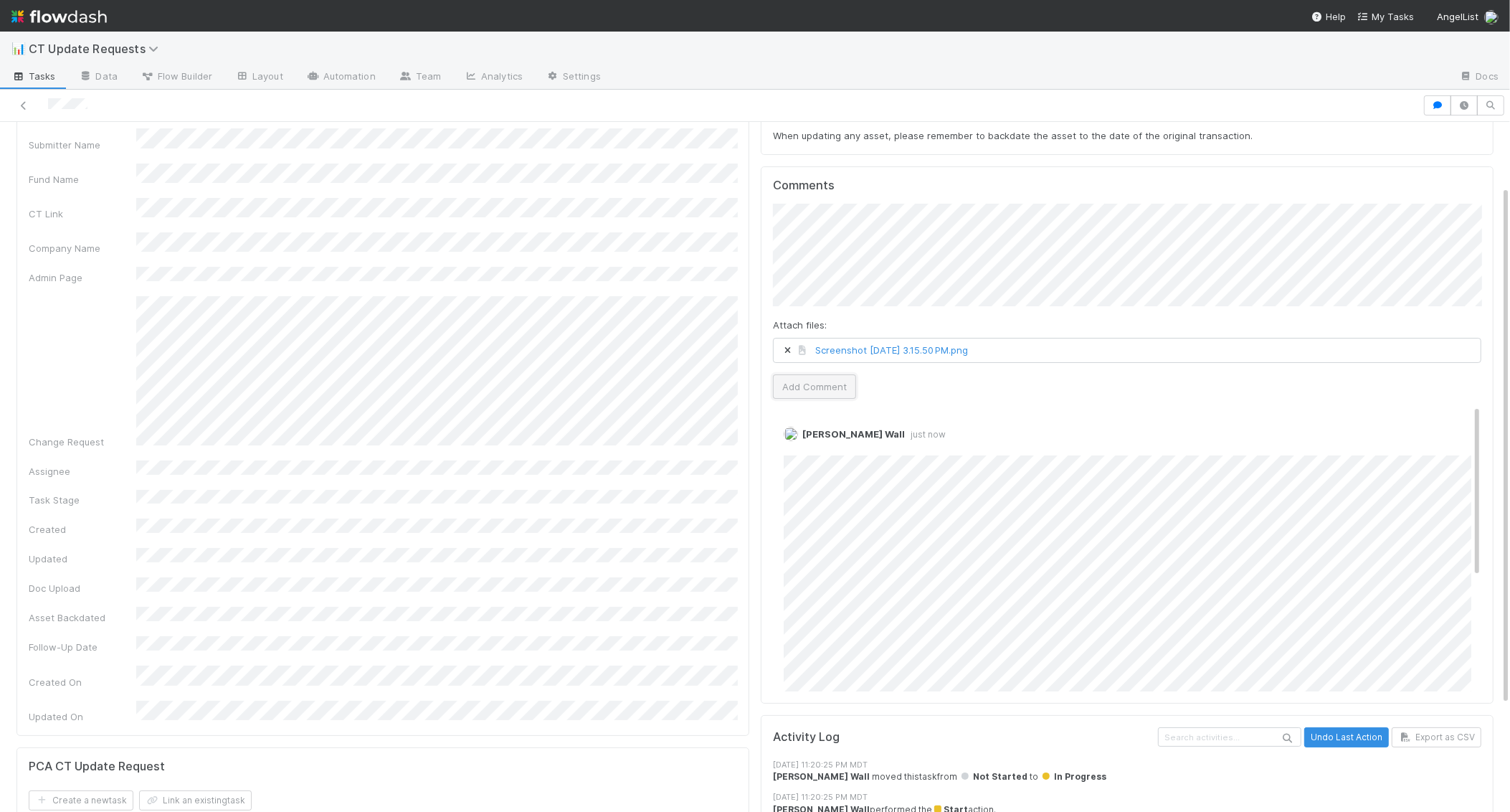
click at [804, 378] on button "Add Comment" at bounding box center [814, 386] width 83 height 25
click at [799, 380] on button "Add Comment" at bounding box center [814, 386] width 83 height 25
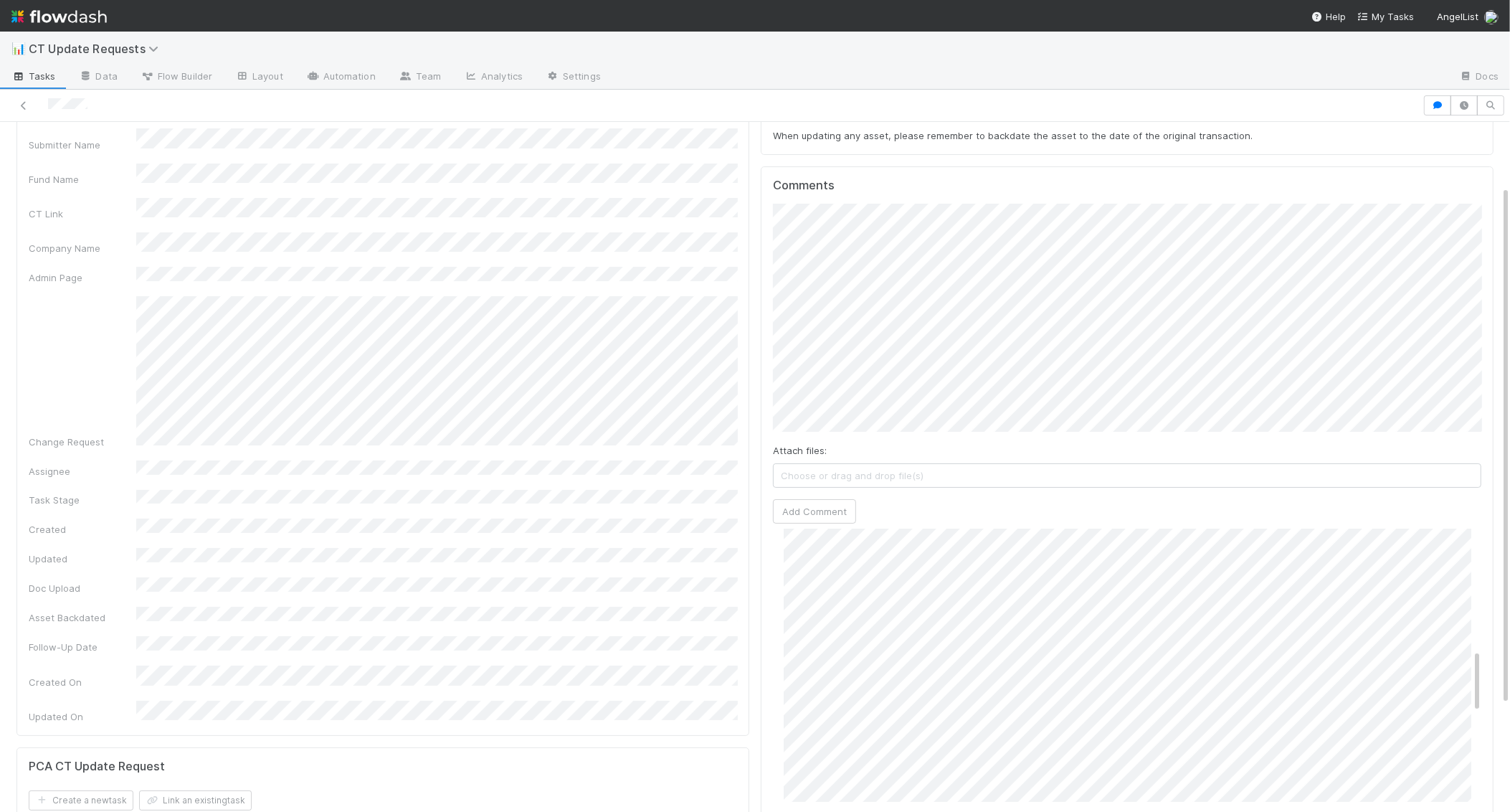
scroll to position [74, 0]
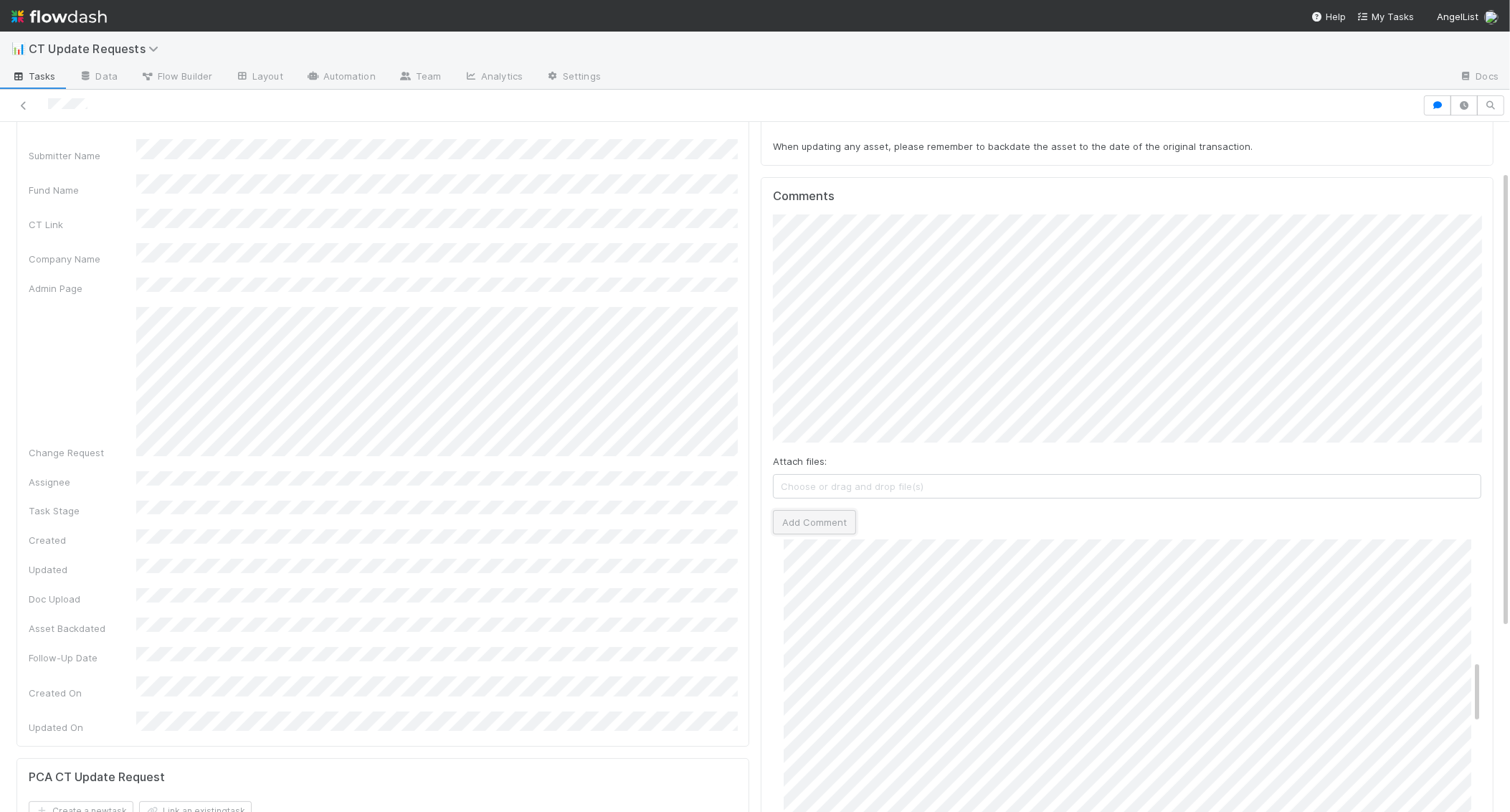
click at [822, 514] on button "Add Comment" at bounding box center [814, 522] width 83 height 25
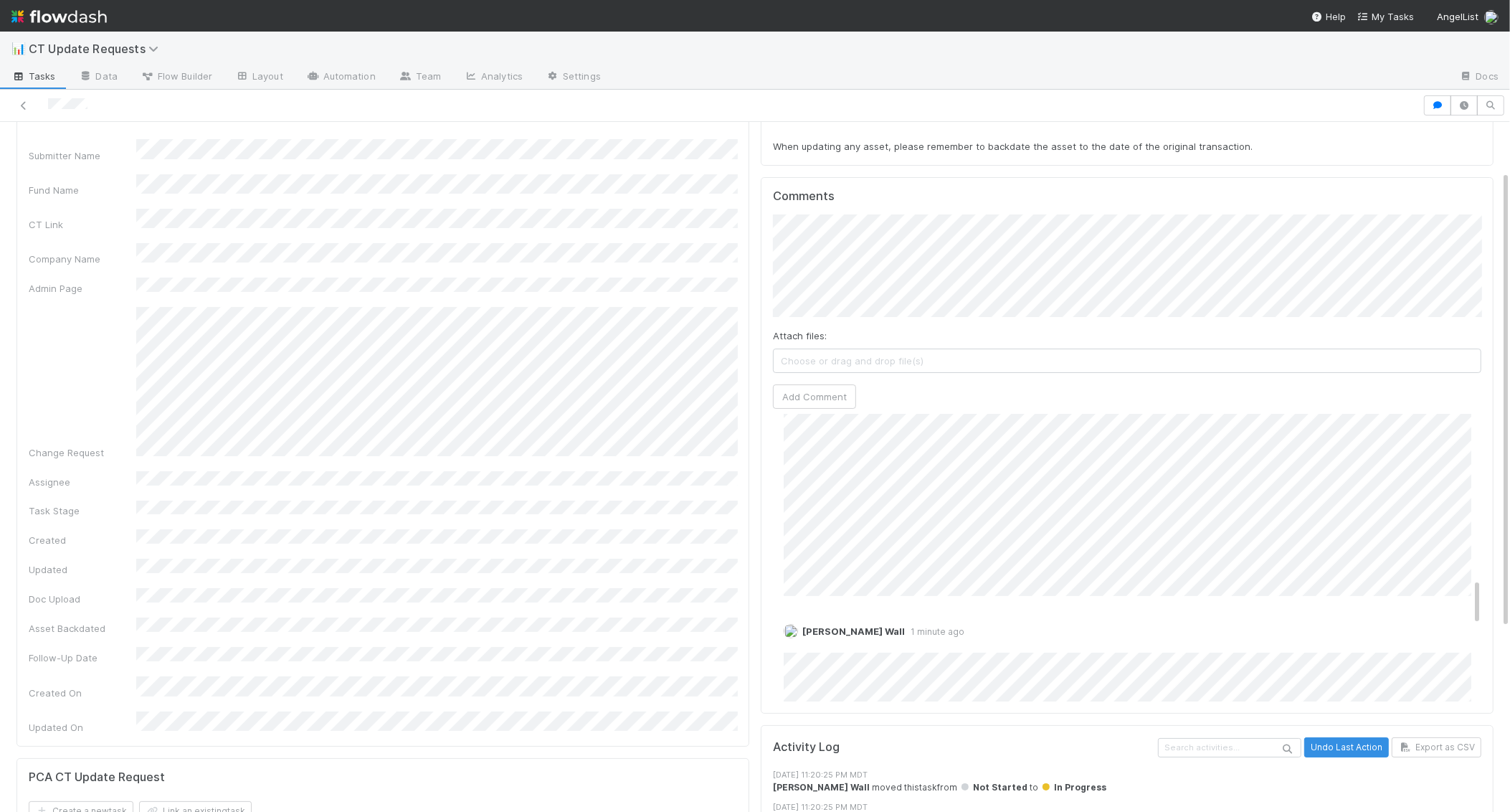
scroll to position [994, 0]
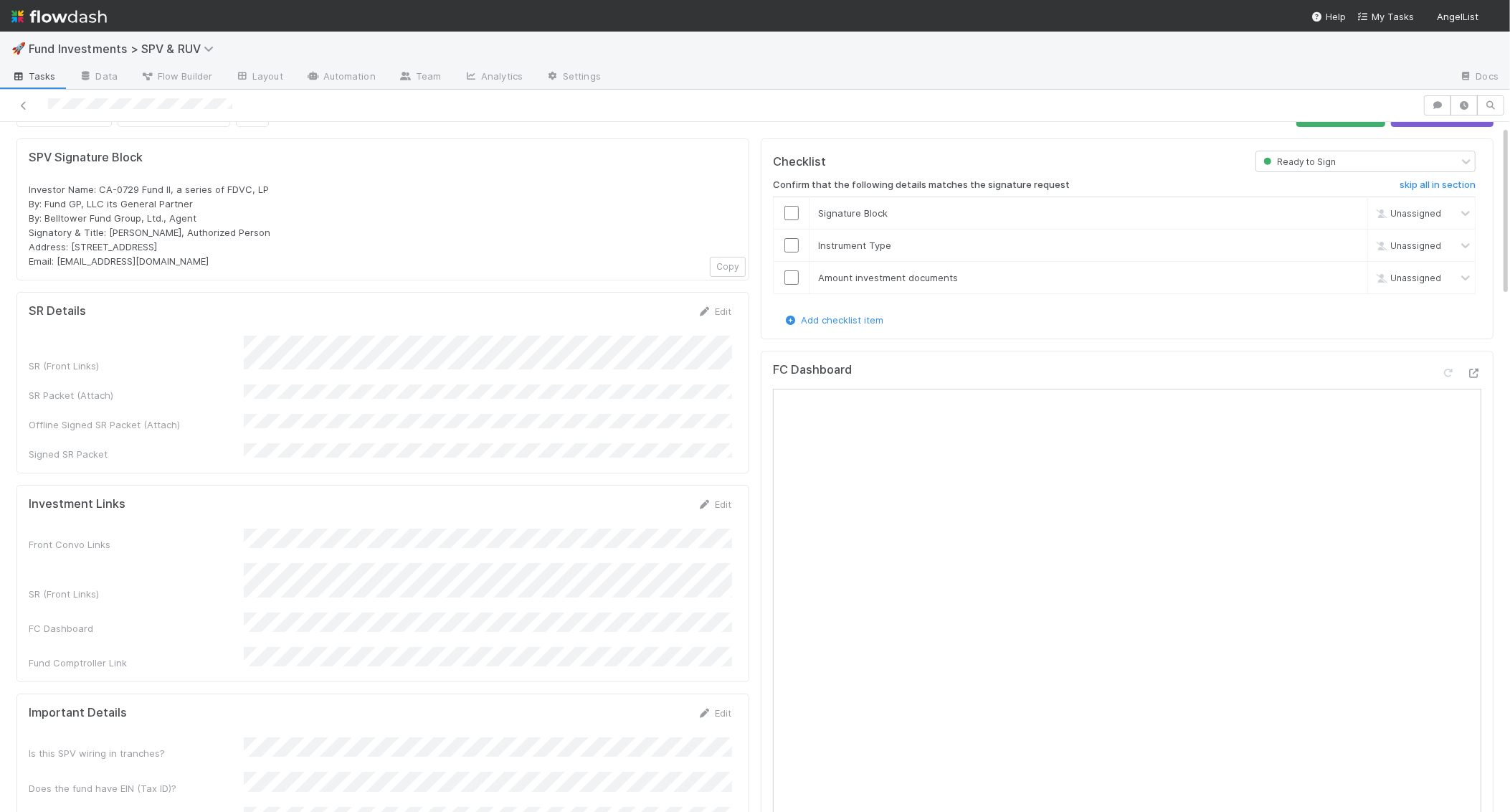
scroll to position [35, 0]
click at [708, 307] on icon at bounding box center [705, 307] width 15 height 9
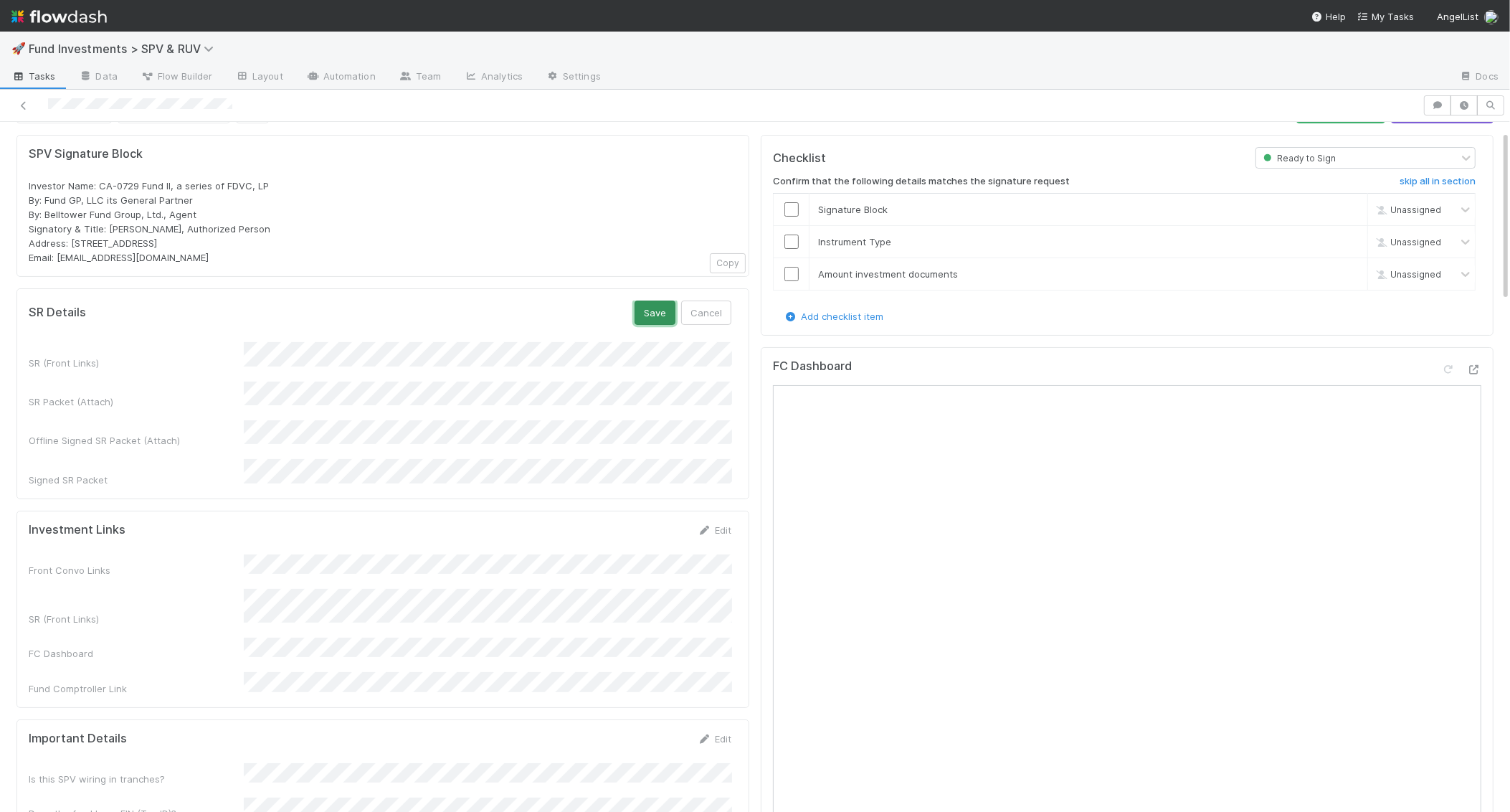
click at [649, 309] on button "Save" at bounding box center [654, 312] width 41 height 25
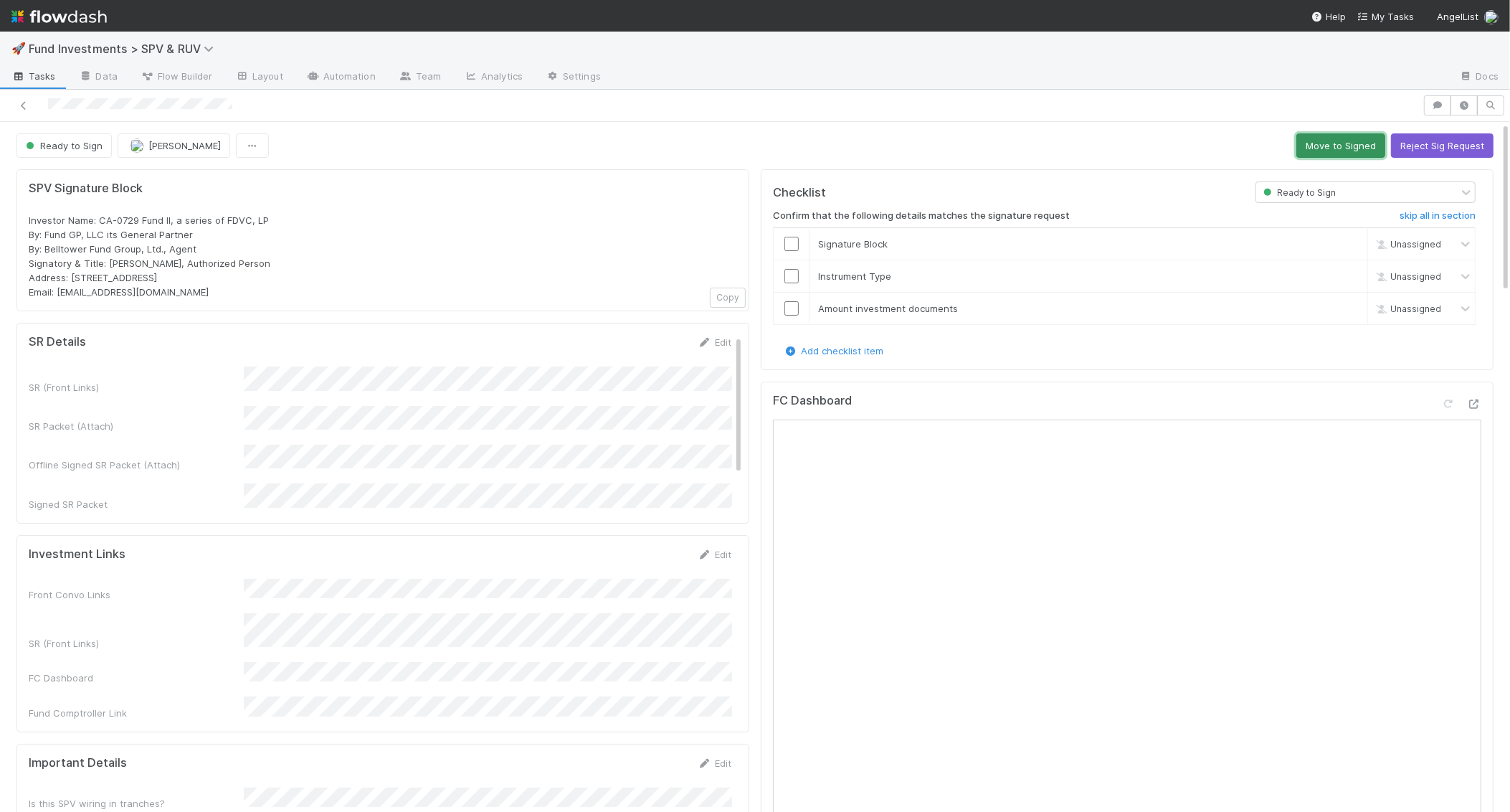
click at [1327, 146] on button "Move to Signed" at bounding box center [1340, 145] width 89 height 25
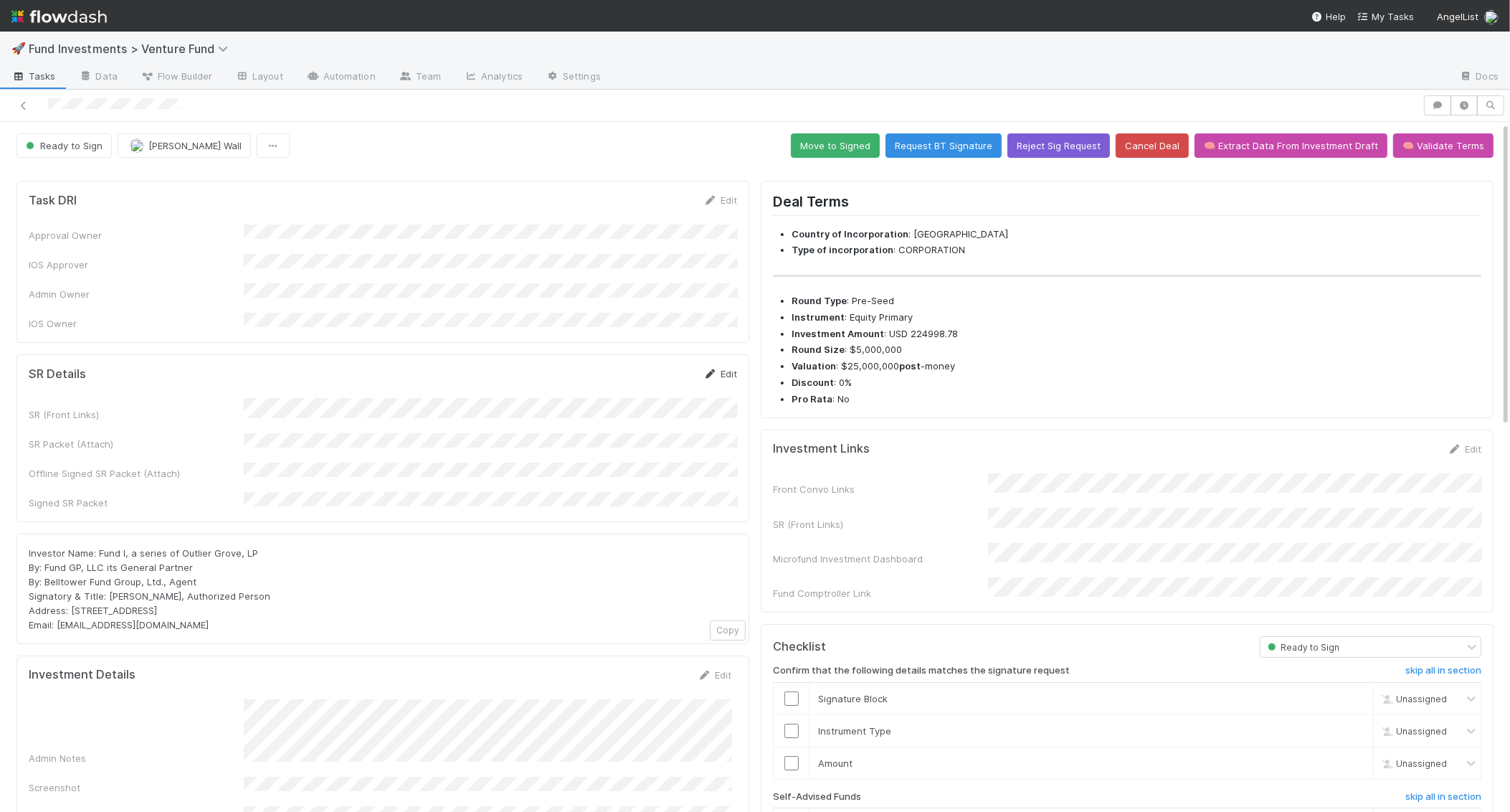
click at [734, 368] on link "Edit" at bounding box center [720, 373] width 34 height 12
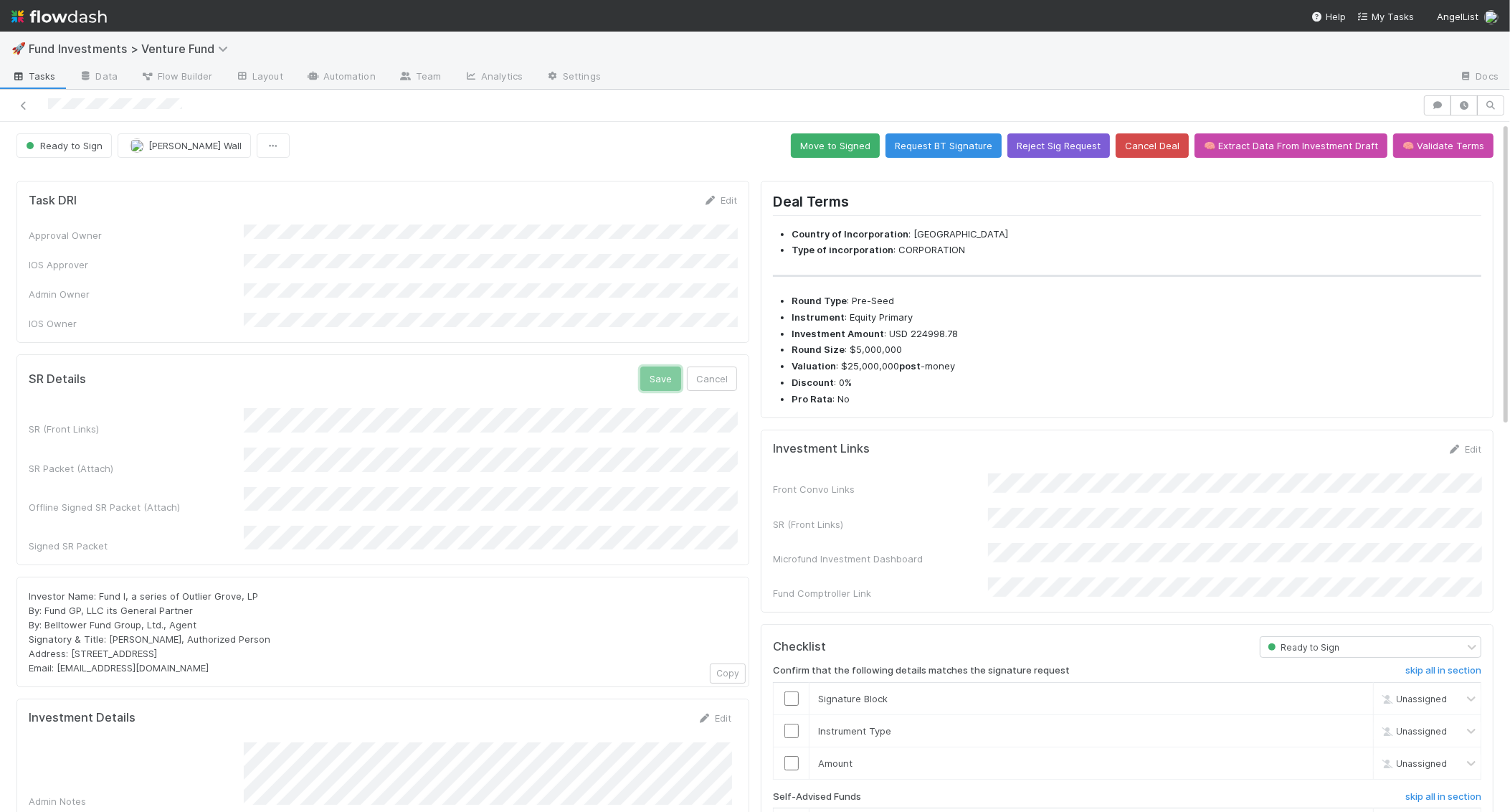
click at [663, 367] on button "Save" at bounding box center [661, 379] width 41 height 25
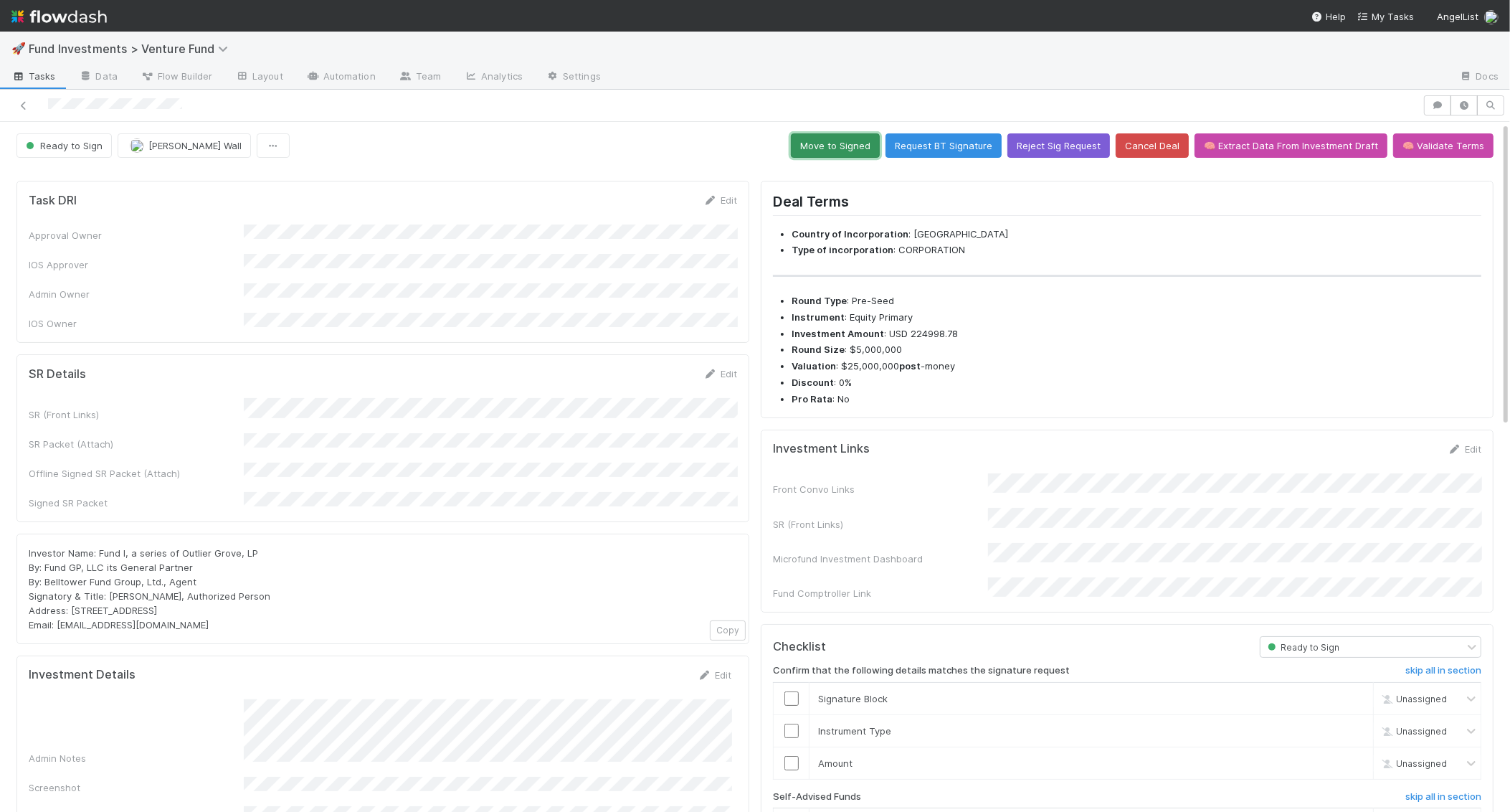
click at [842, 146] on button "Move to Signed" at bounding box center [835, 145] width 89 height 25
